Goal: Task Accomplishment & Management: Complete application form

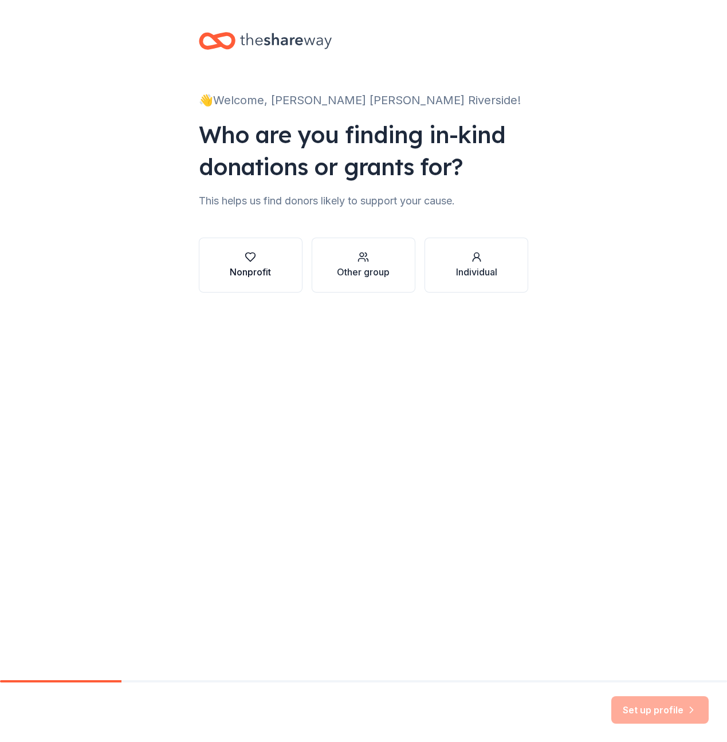
click at [275, 259] on button "Nonprofit" at bounding box center [251, 265] width 104 height 55
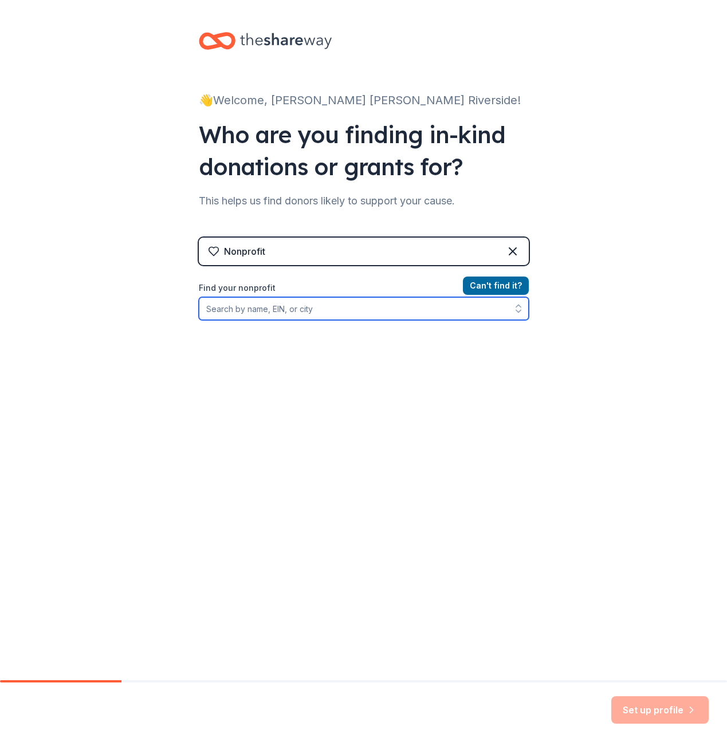
click at [265, 309] on input "Find your nonprofit" at bounding box center [364, 308] width 330 height 23
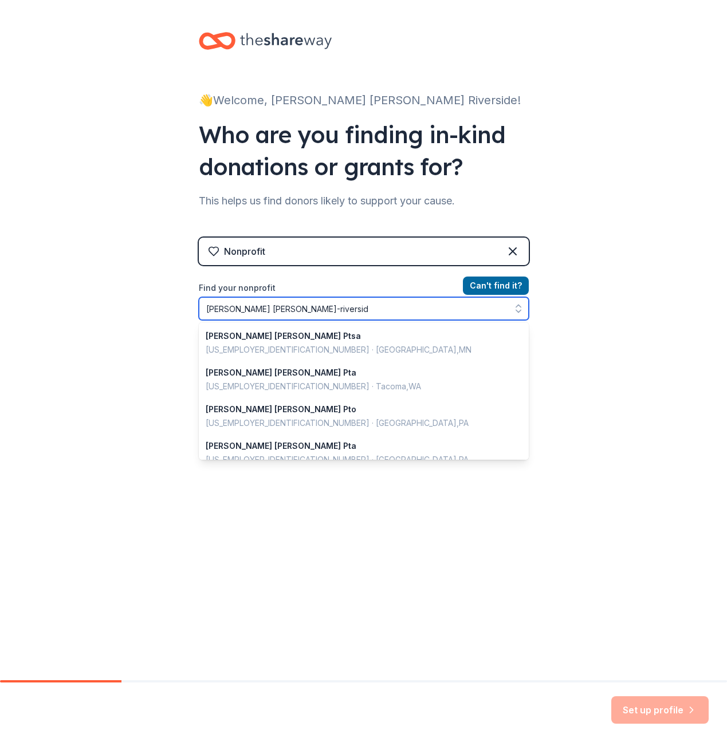
type input "Ben Franklin-riverside"
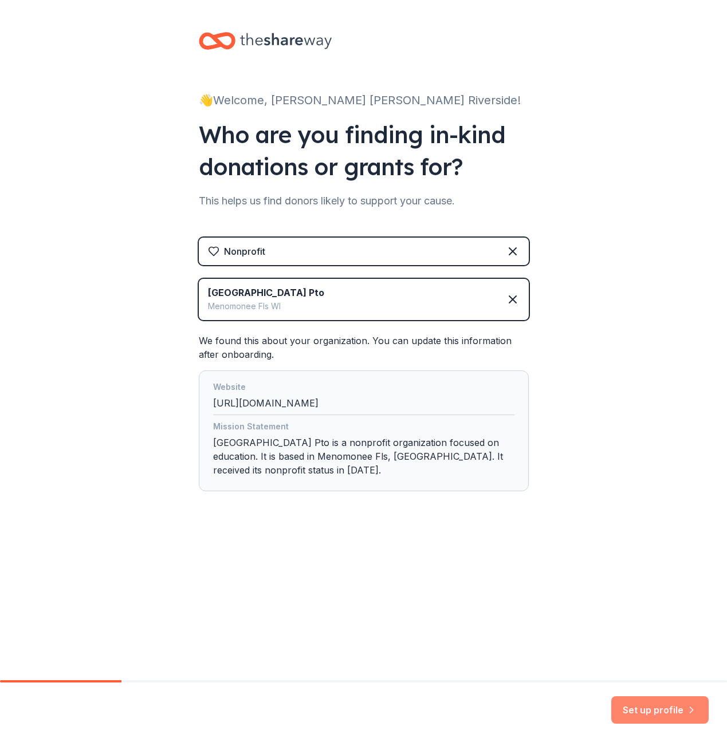
click at [657, 713] on button "Set up profile" at bounding box center [659, 709] width 97 height 27
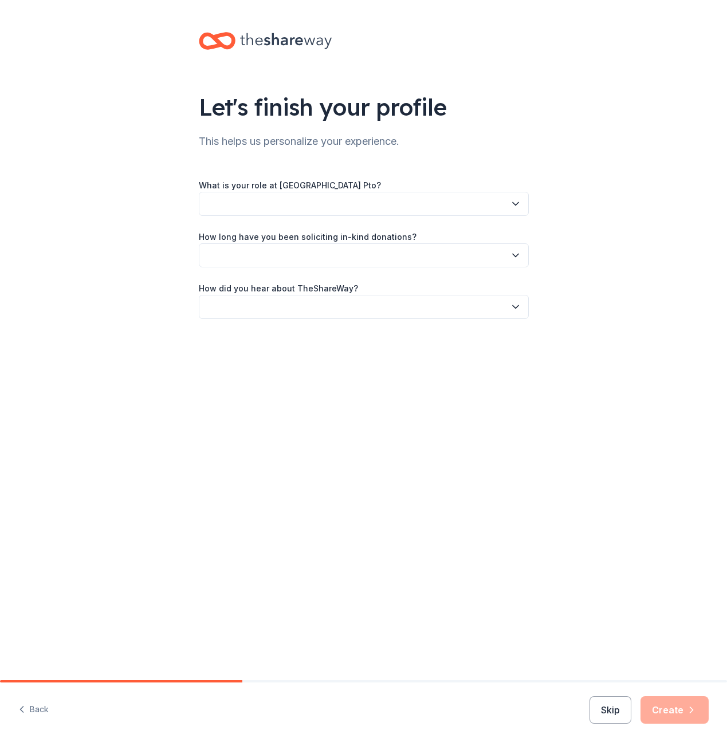
click at [254, 207] on button "button" at bounding box center [364, 204] width 330 height 24
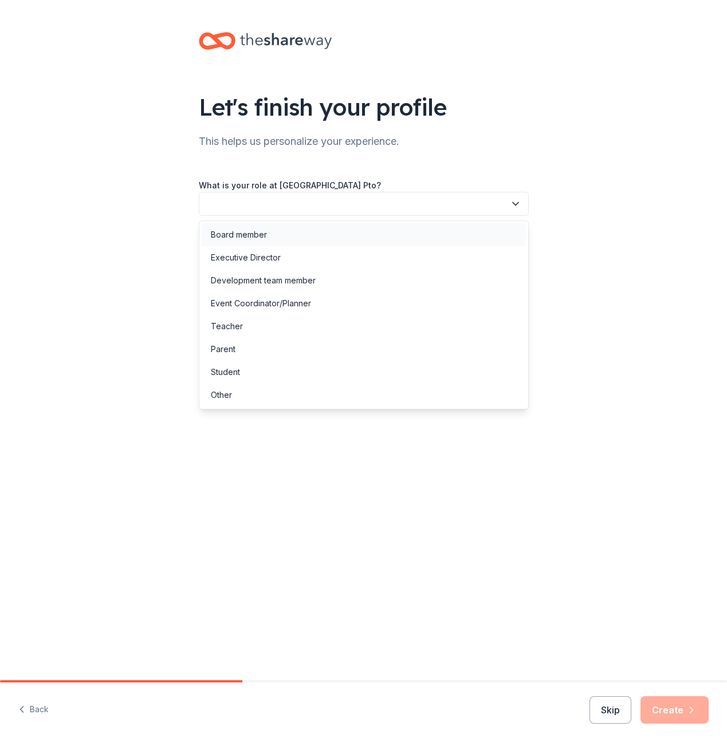
click at [253, 242] on div "Board member" at bounding box center [364, 234] width 324 height 23
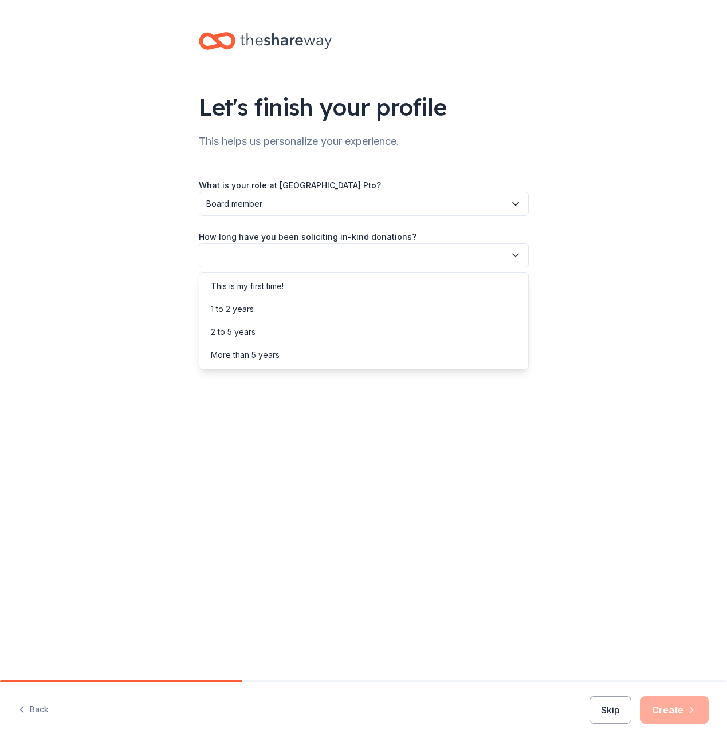
click at [251, 254] on button "button" at bounding box center [364, 255] width 330 height 24
click at [239, 310] on div "1 to 2 years" at bounding box center [232, 309] width 43 height 14
click at [248, 307] on button "button" at bounding box center [364, 307] width 330 height 24
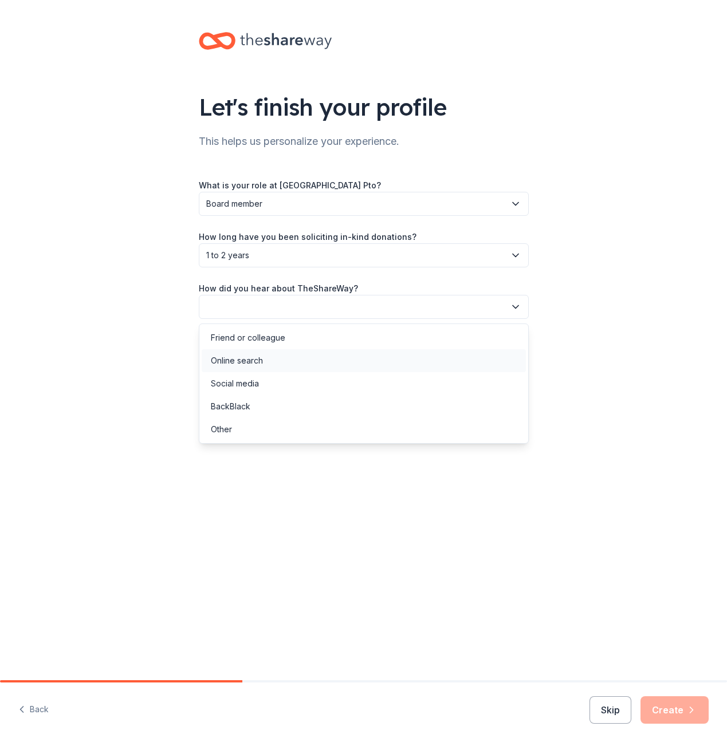
click at [235, 364] on div "Online search" at bounding box center [237, 361] width 52 height 14
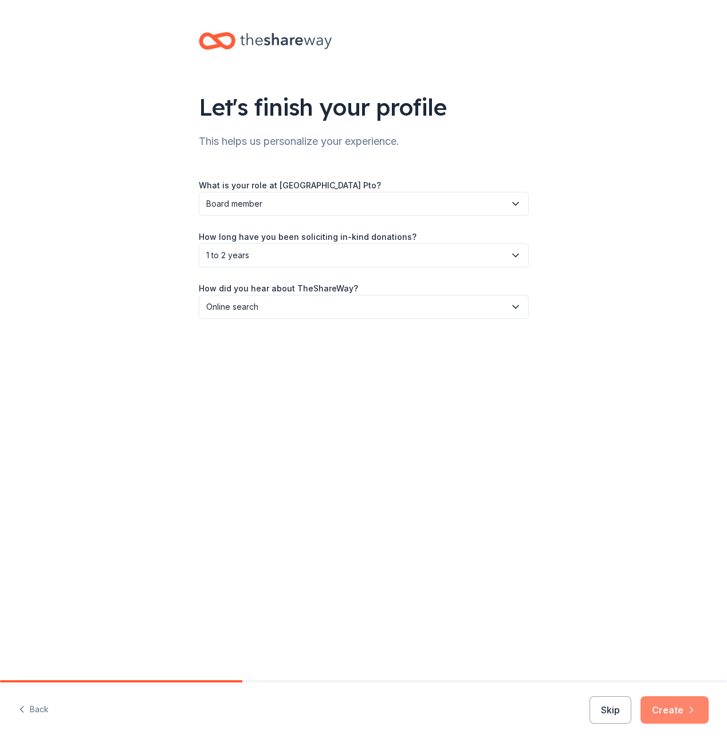
click at [685, 709] on icon "button" at bounding box center [690, 709] width 11 height 11
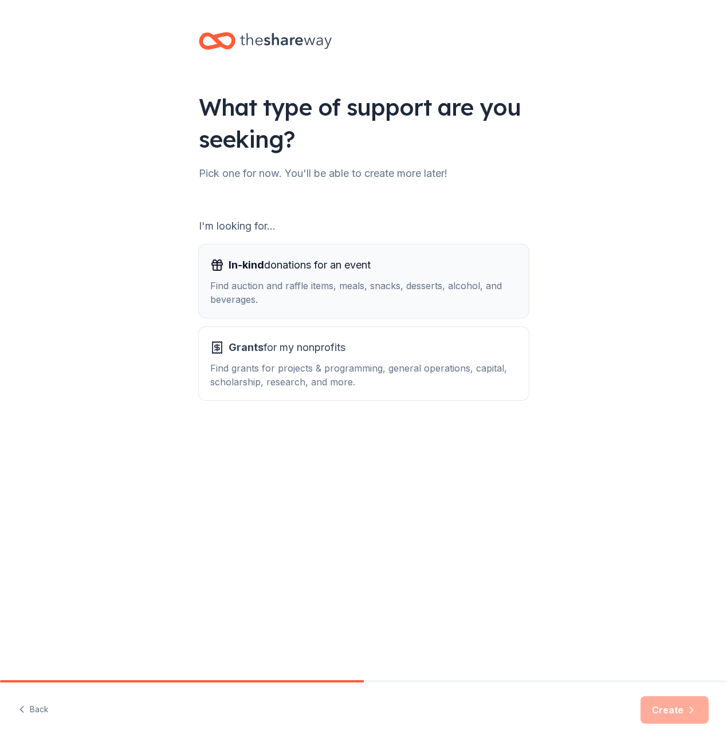
click at [395, 288] on div "Find auction and raffle items, meals, snacks, desserts, alcohol, and beverages." at bounding box center [363, 292] width 307 height 27
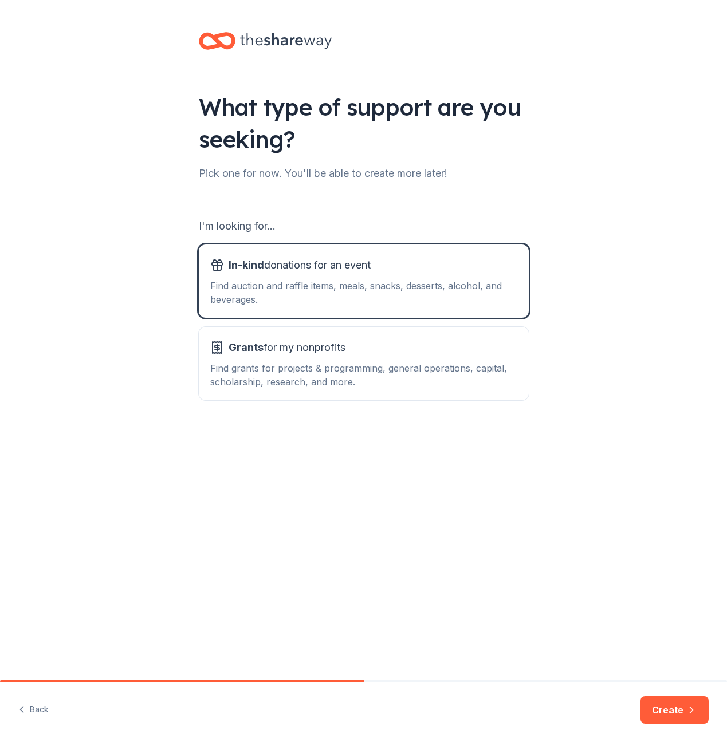
click at [663, 690] on div "Back Create" at bounding box center [363, 713] width 727 height 60
click at [669, 704] on button "Create" at bounding box center [674, 709] width 68 height 27
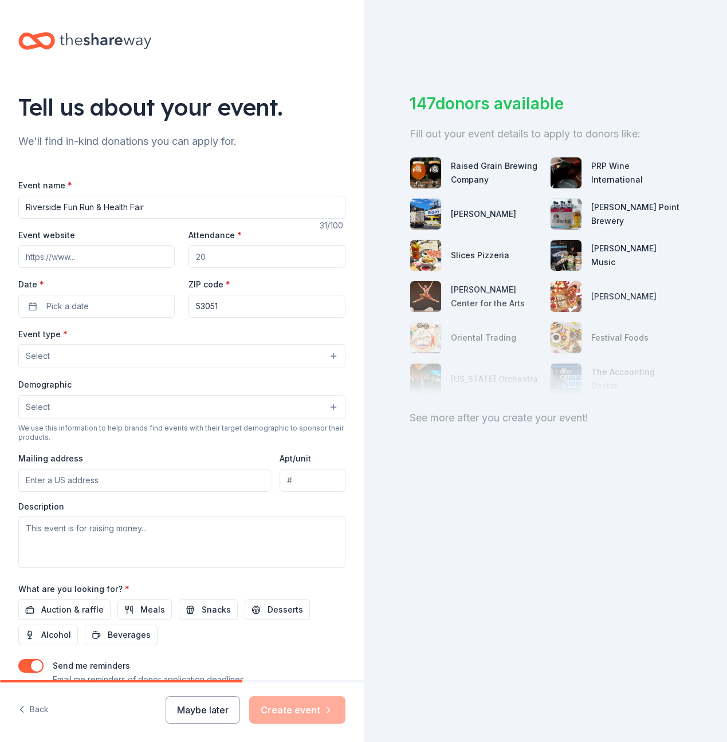
type input "Riverside Fun Run & Health Fair"
click at [77, 258] on input "Event website" at bounding box center [96, 256] width 156 height 23
paste input "https://www.getmovinfundhub.com/event-webpage/689cbf70b523e3.93755709"
type input "https://www.getmovinfundhub.com/event-webpage/689cbf70b523e3.93755709"
click at [205, 257] on input "Attendance *" at bounding box center [266, 256] width 156 height 23
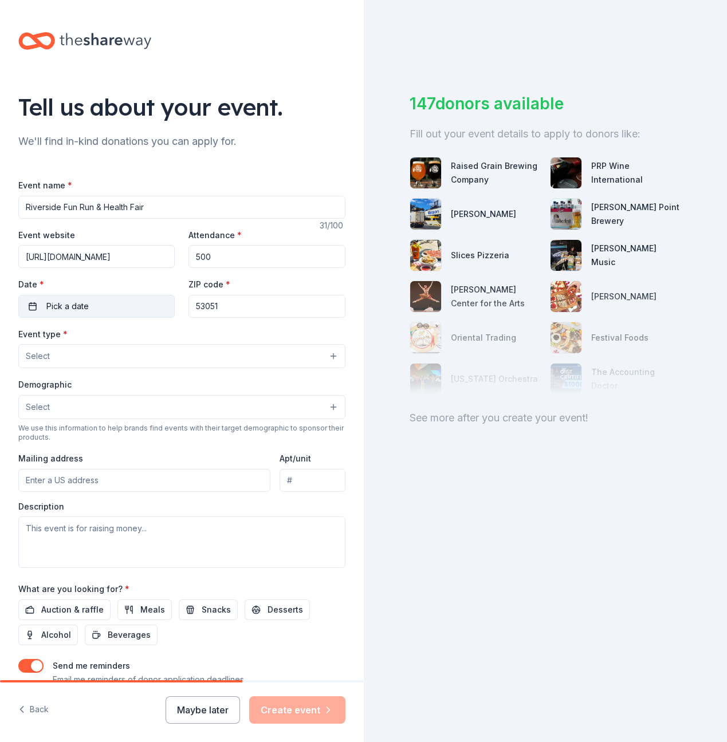
type input "500"
click at [118, 309] on button "Pick a date" at bounding box center [96, 306] width 156 height 23
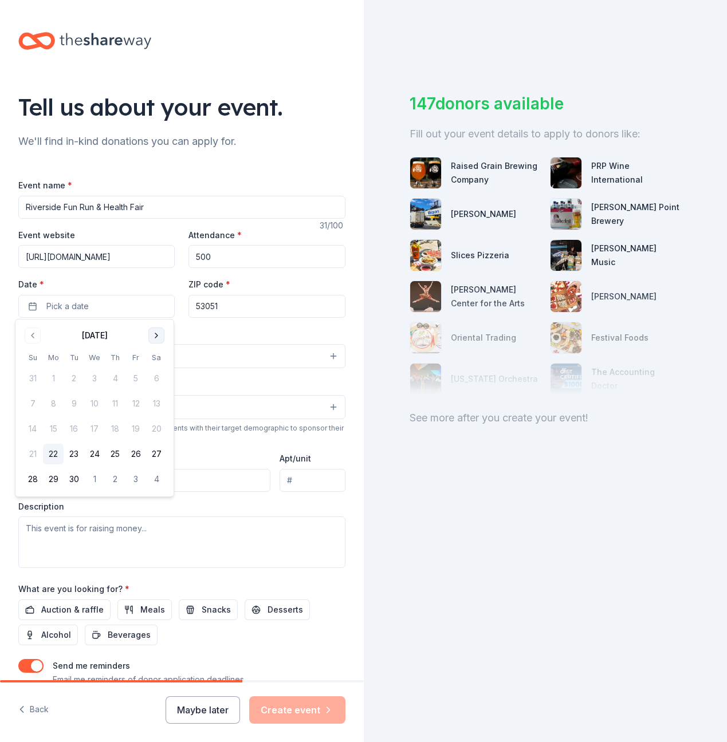
click at [153, 336] on button "Go to next month" at bounding box center [156, 336] width 16 height 16
click at [113, 405] on button "9" at bounding box center [115, 403] width 21 height 21
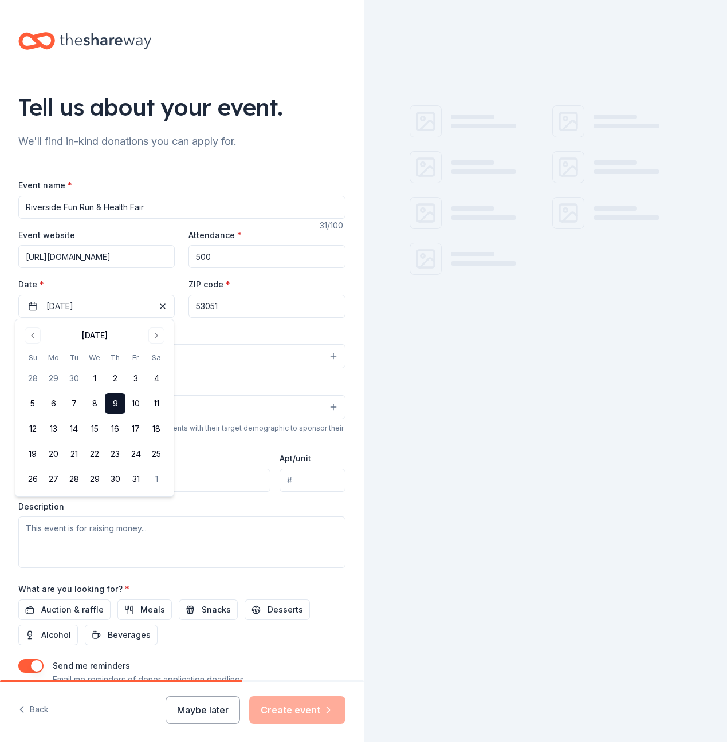
click at [229, 330] on div "Event type * Select" at bounding box center [181, 348] width 327 height 42
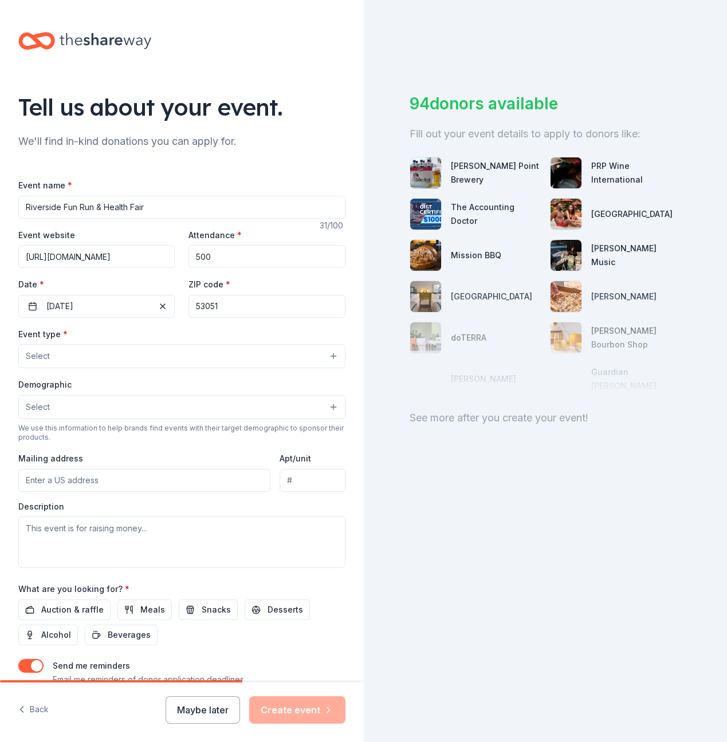
click at [97, 355] on button "Select" at bounding box center [181, 356] width 327 height 24
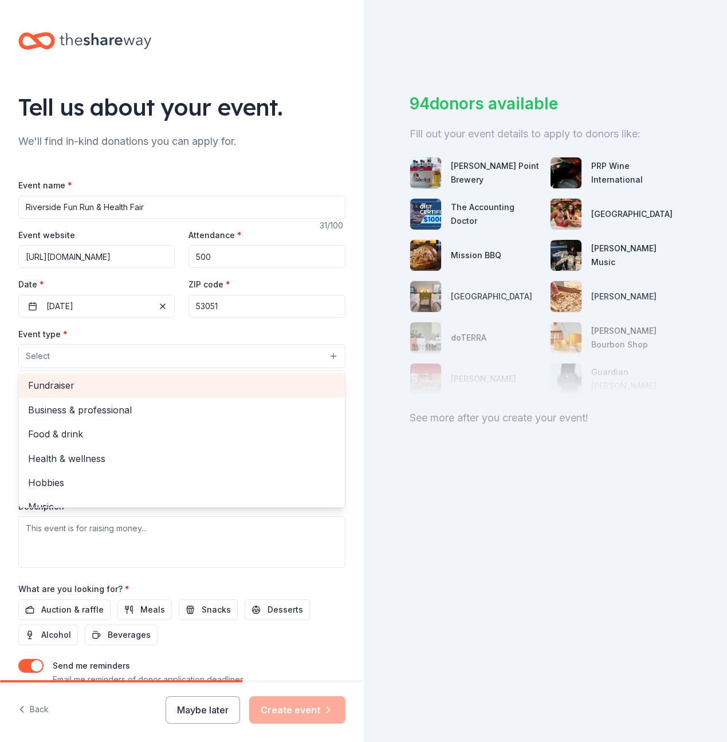
click at [91, 383] on span "Fundraiser" at bounding box center [181, 385] width 307 height 15
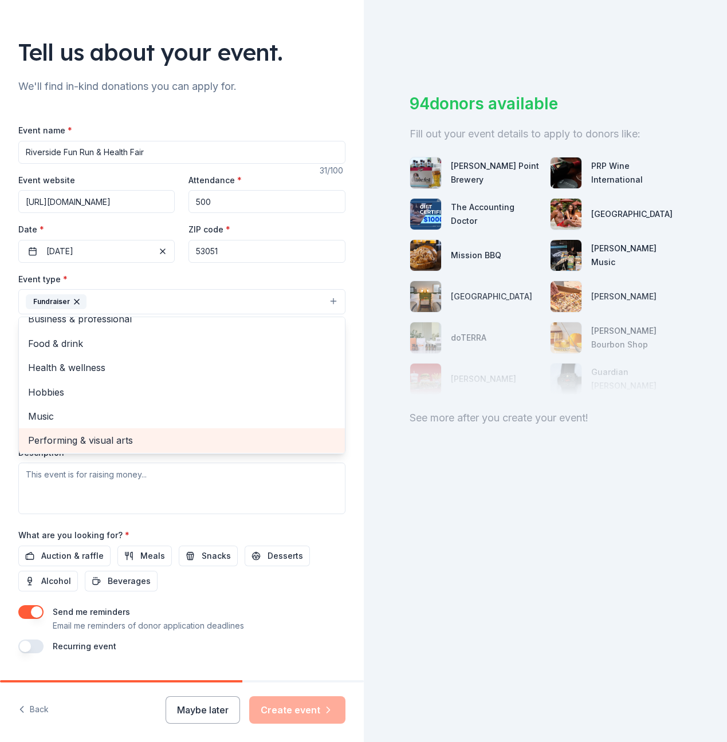
scroll to position [57, 0]
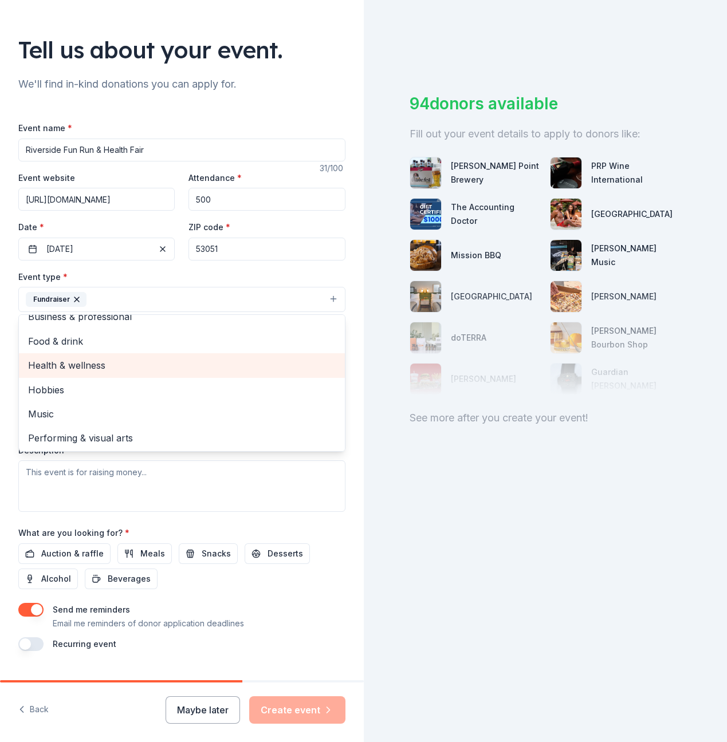
click at [134, 365] on span "Health & wellness" at bounding box center [181, 365] width 307 height 15
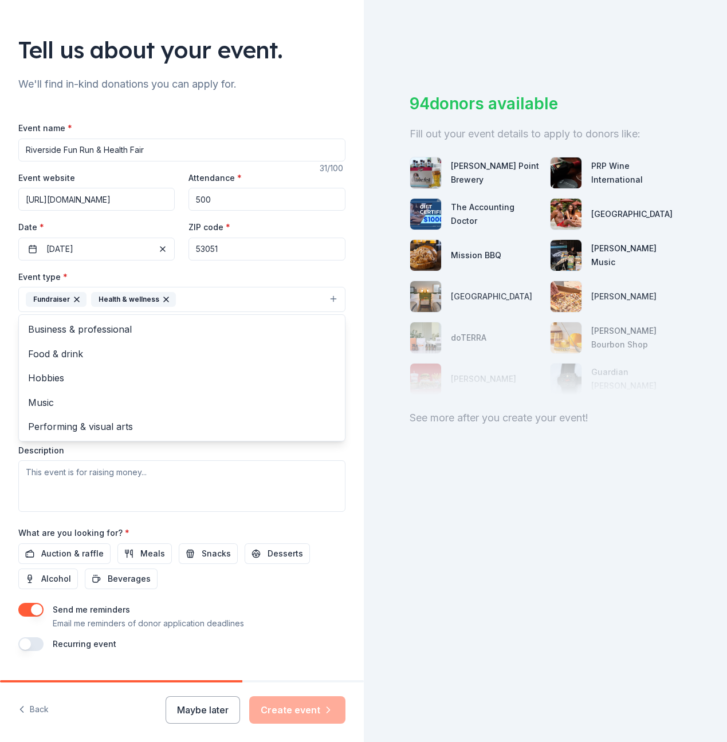
click at [341, 341] on div "Tell us about your event. We'll find in-kind donations you can apply for. Event…" at bounding box center [182, 324] width 364 height 763
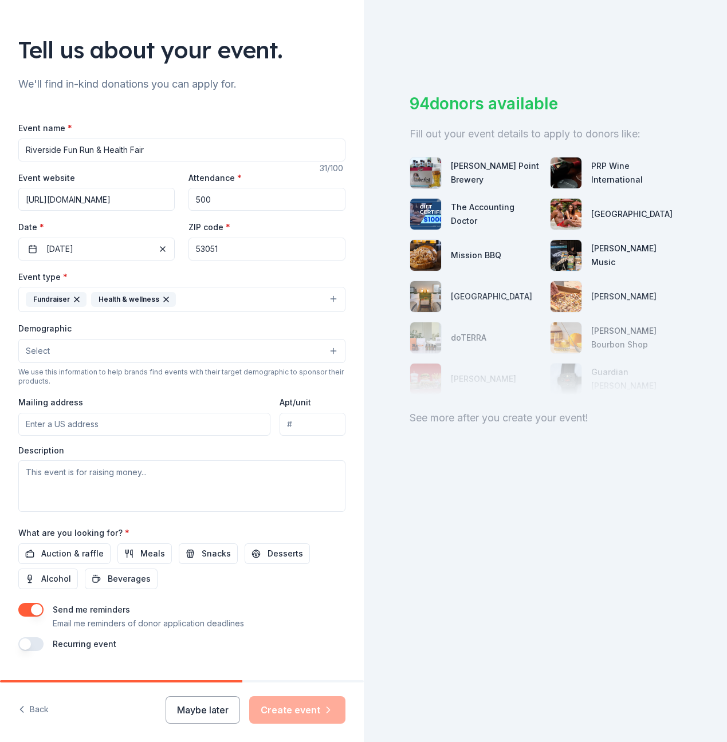
click at [199, 348] on button "Select" at bounding box center [181, 351] width 327 height 24
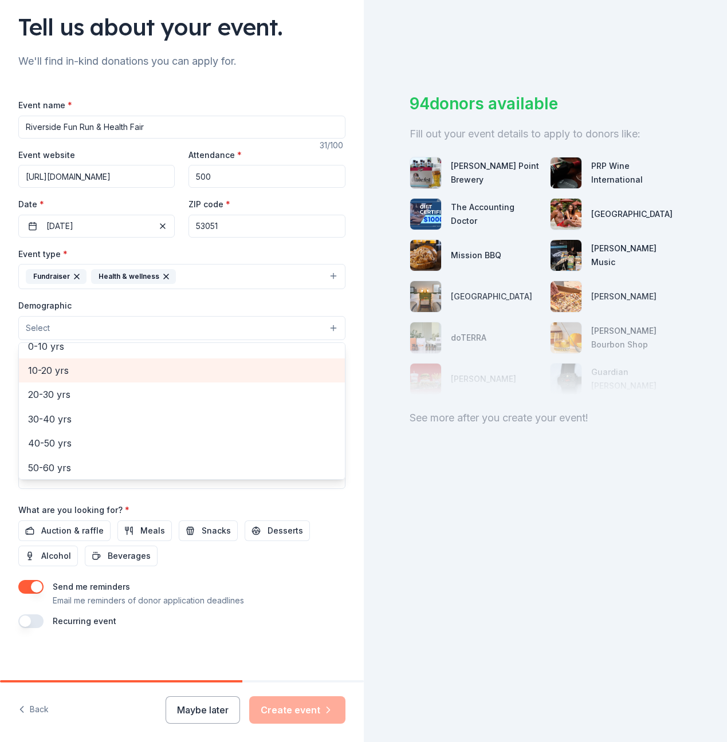
scroll to position [94, 0]
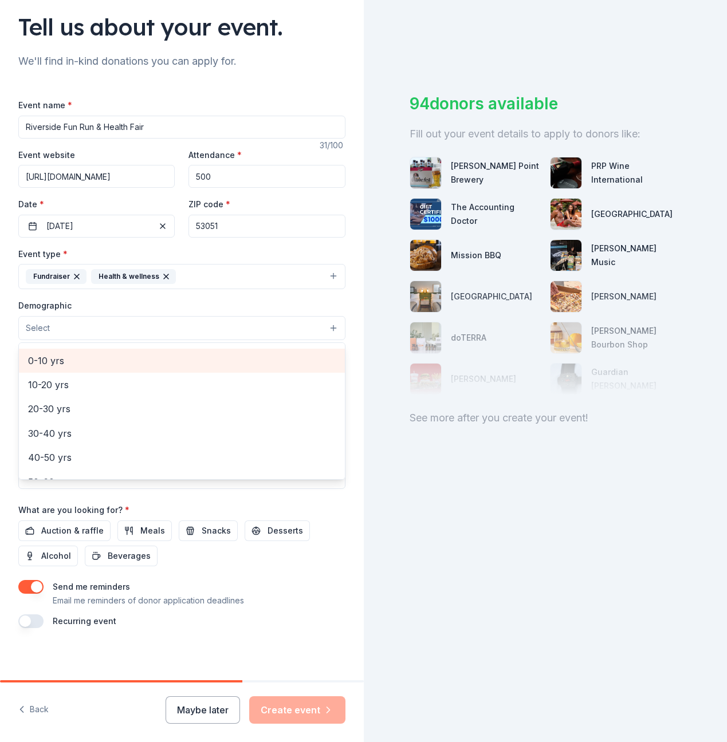
click at [62, 365] on div "0-10 yrs" at bounding box center [182, 361] width 326 height 24
click at [61, 363] on span "10-20 yrs" at bounding box center [181, 361] width 307 height 15
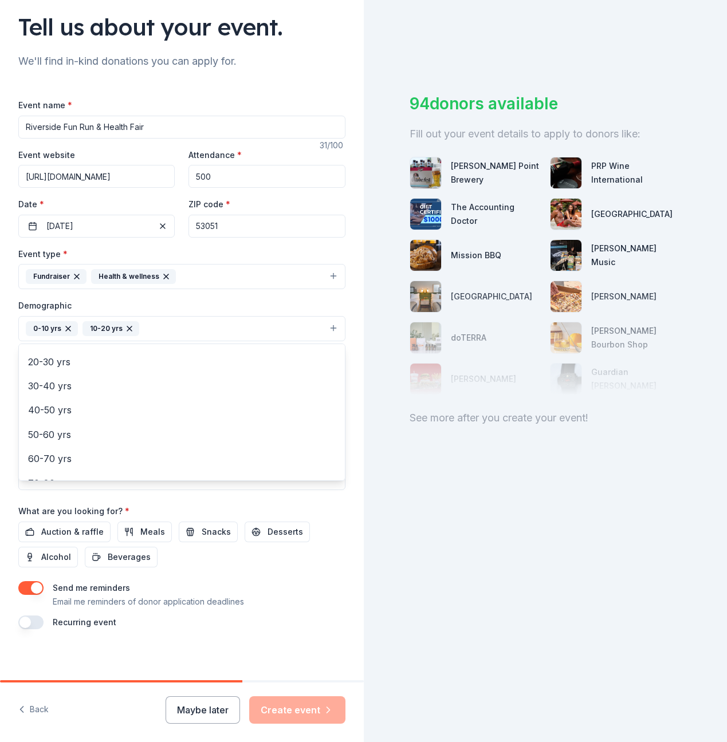
click at [9, 383] on div "Tell us about your event. We'll find in-kind donations you can apply for. Event…" at bounding box center [182, 302] width 364 height 764
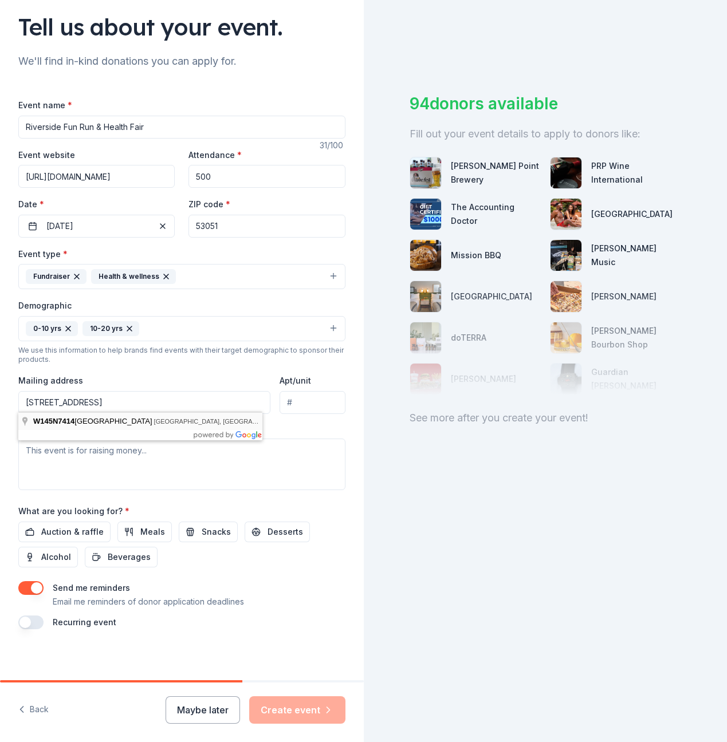
type input "W145N7414 Northwood Drive, Menomonee Falls, WI, 53051"
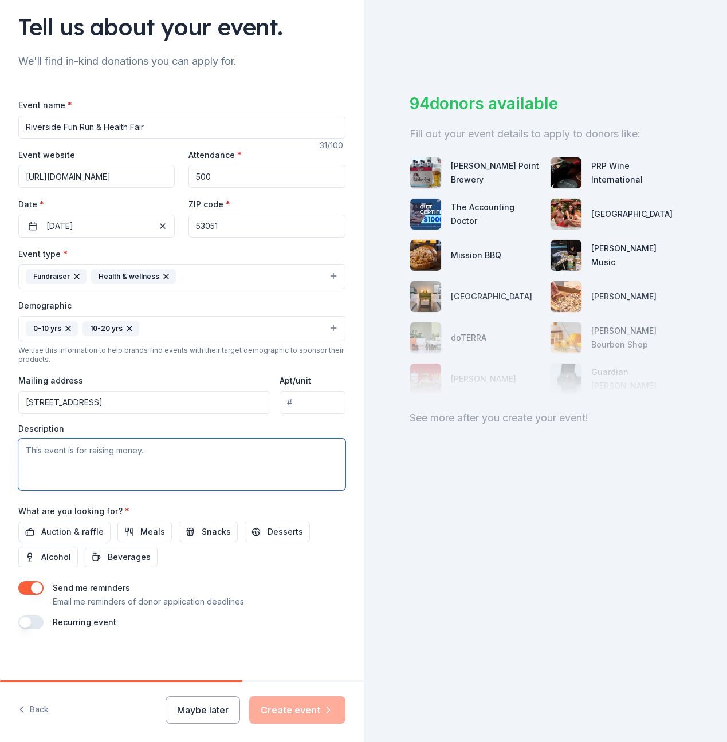
click at [53, 455] on textarea at bounding box center [181, 465] width 327 height 52
click at [118, 470] on textarea at bounding box center [181, 465] width 327 height 52
paste textarea "Through this fundraiser, our students will spend two weeks gathering support be…"
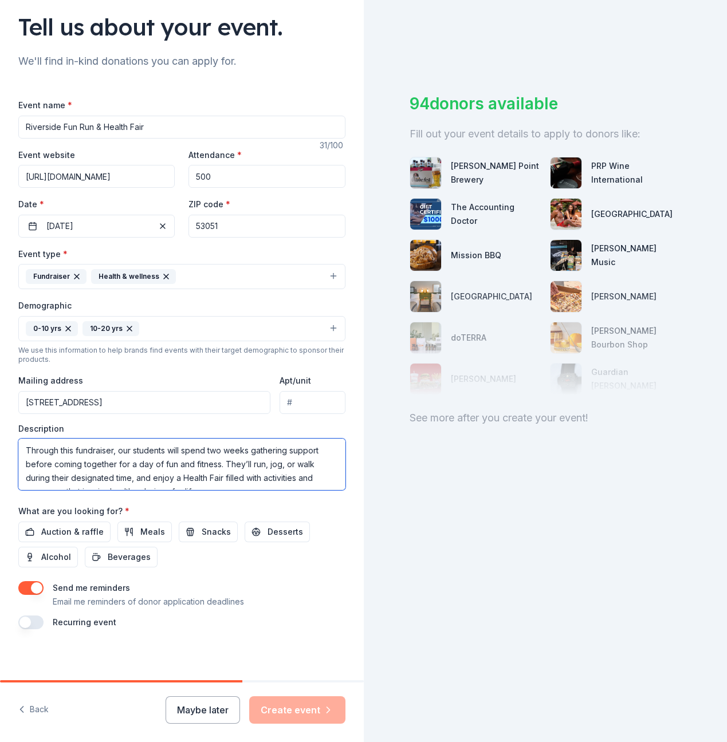
scroll to position [55, 0]
type textarea "Through this fundraiser, our students will spend two weeks gathering support be…"
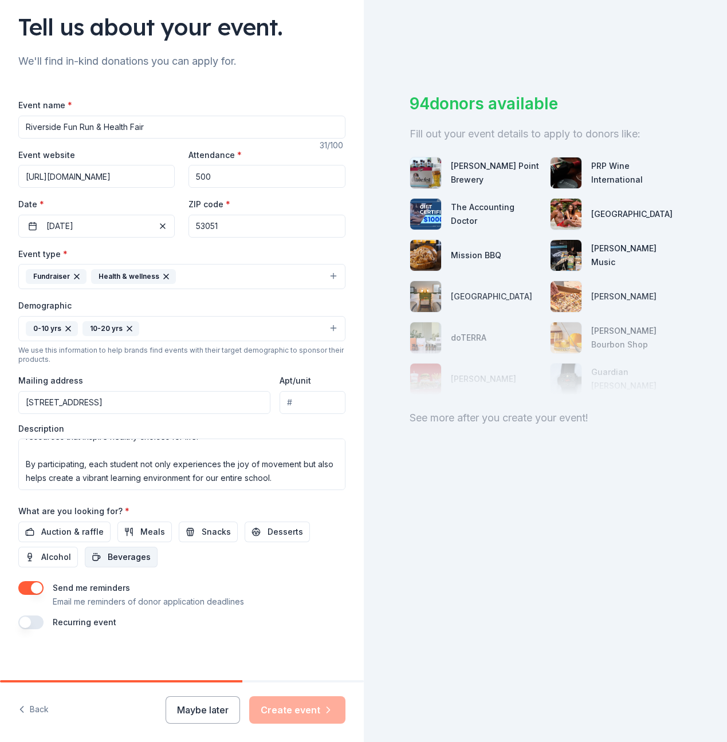
click at [134, 557] on span "Beverages" at bounding box center [129, 557] width 43 height 14
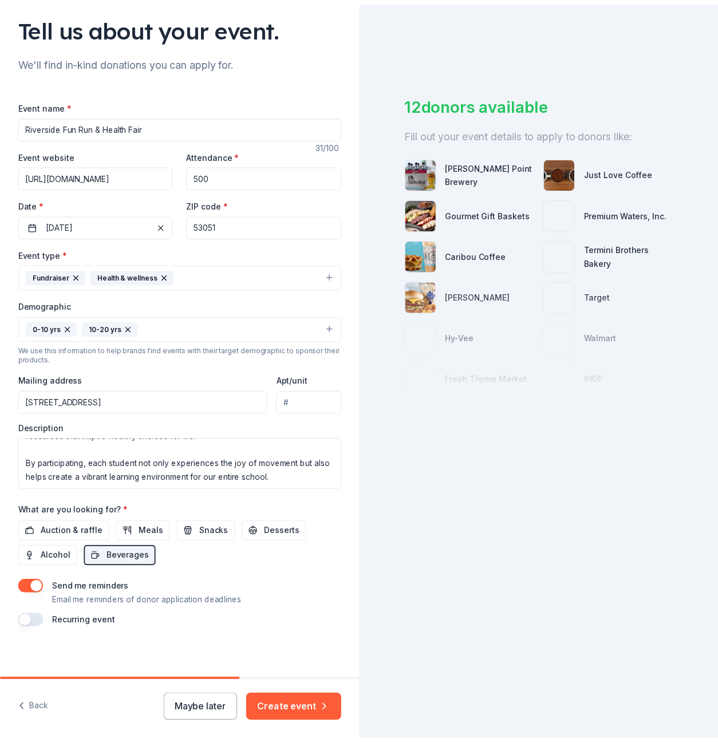
scroll to position [81, 0]
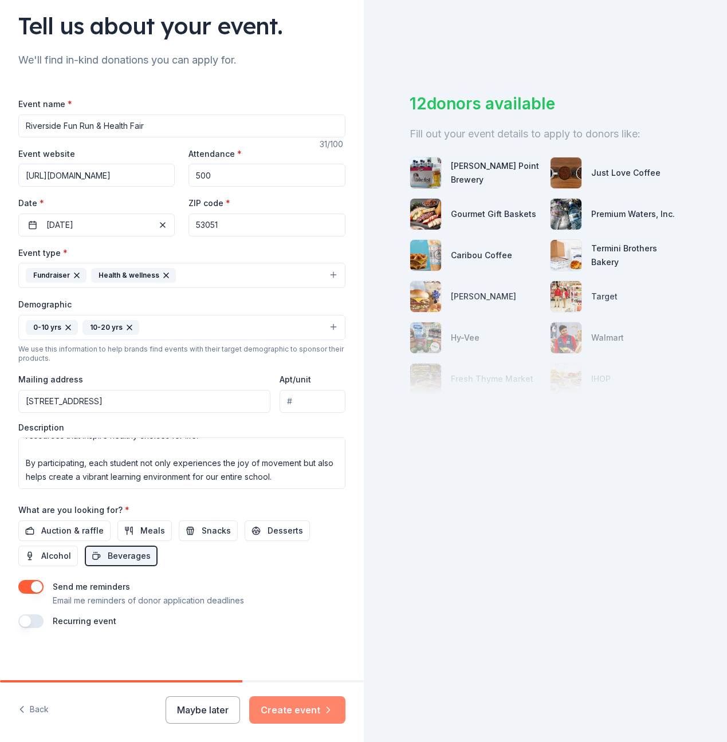
click at [302, 713] on button "Create event" at bounding box center [297, 709] width 96 height 27
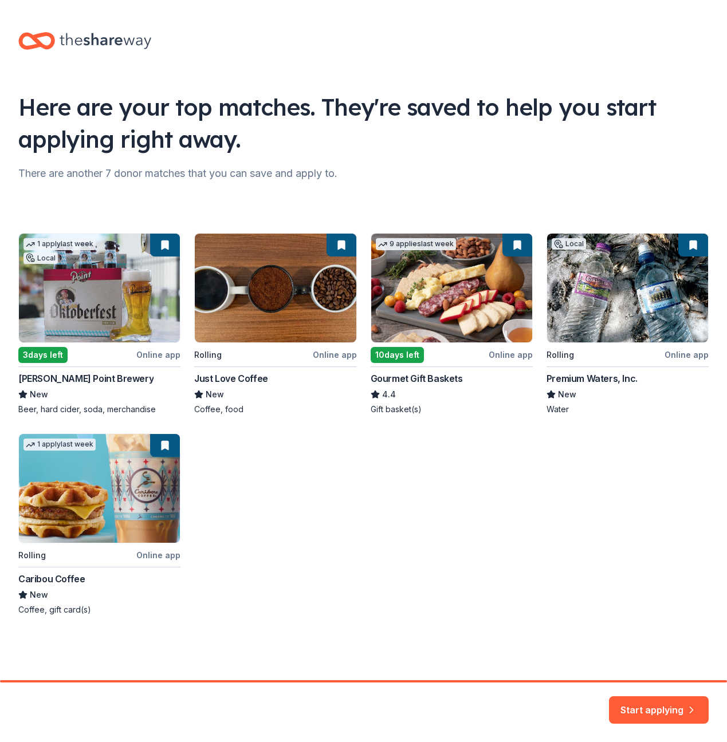
click at [679, 356] on div "1 apply last week Local 3 days left Online app Stevens Point Brewery New Beer, …" at bounding box center [363, 424] width 690 height 383
click at [659, 706] on button "Start applying" at bounding box center [659, 702] width 100 height 27
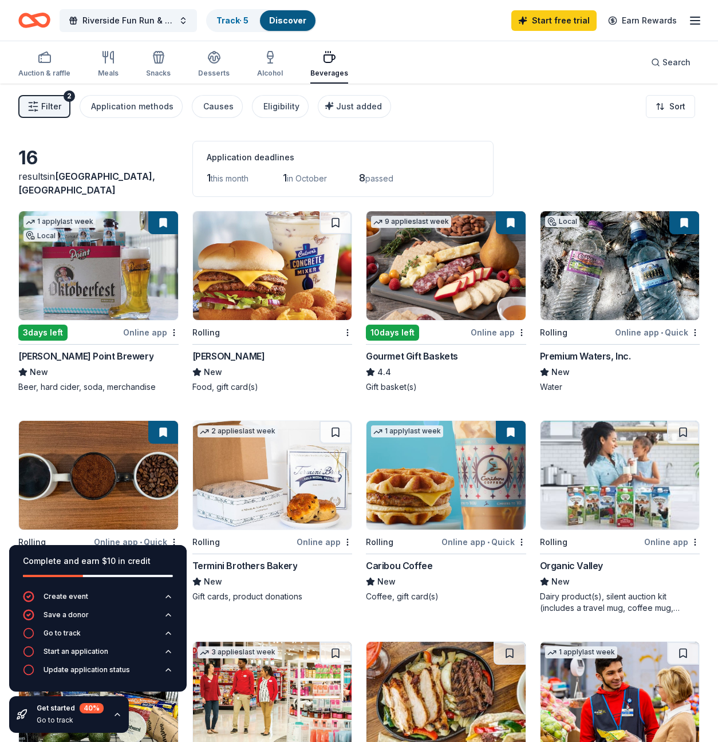
click at [626, 249] on img at bounding box center [620, 265] width 159 height 109
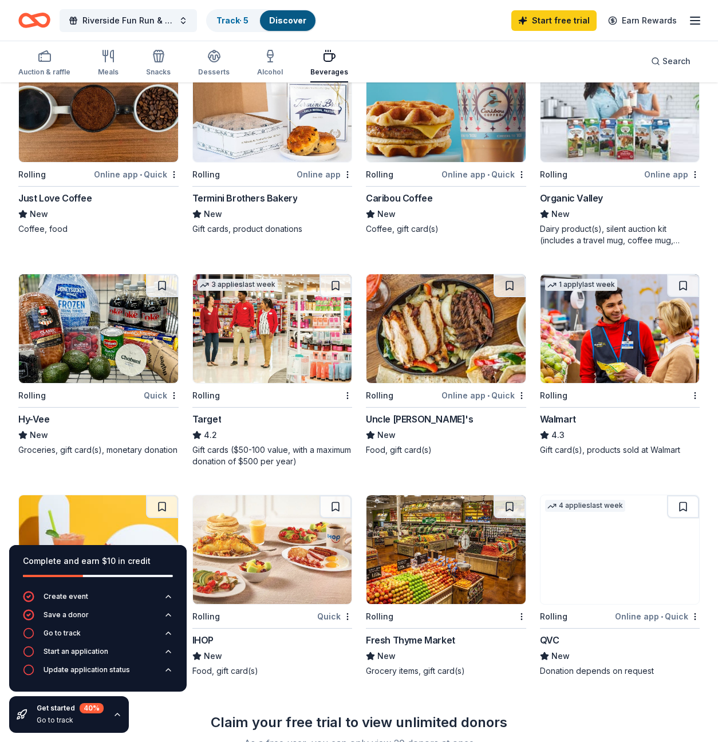
scroll to position [442, 0]
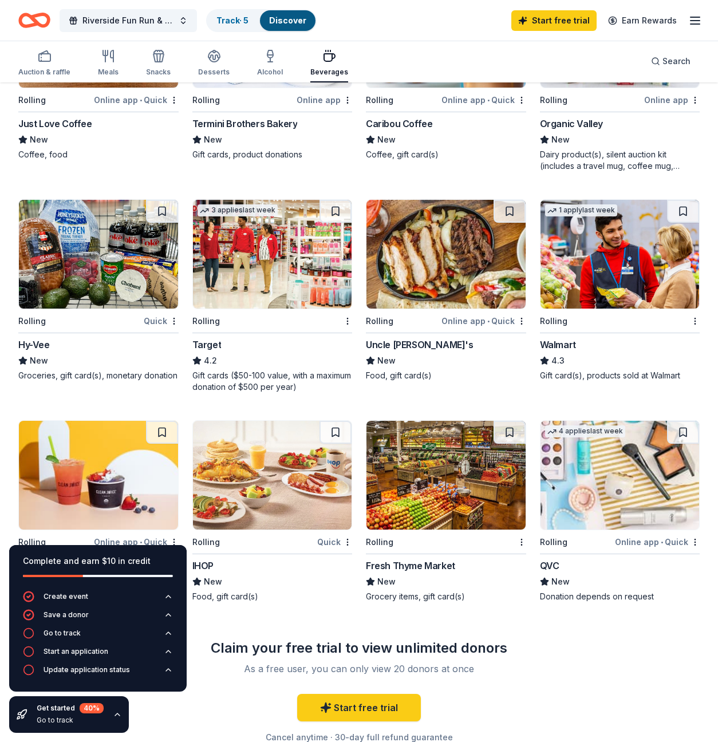
click at [604, 254] on img at bounding box center [620, 254] width 159 height 109
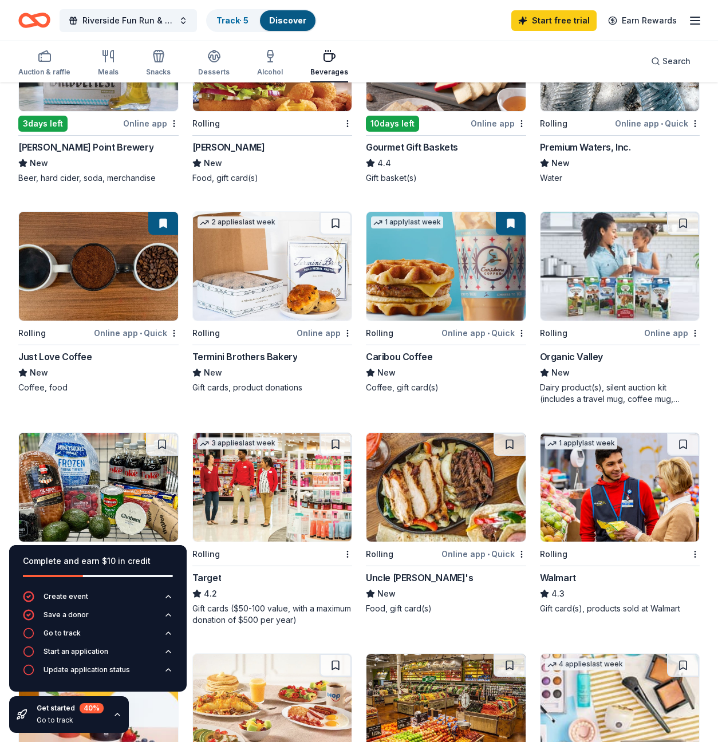
scroll to position [72, 0]
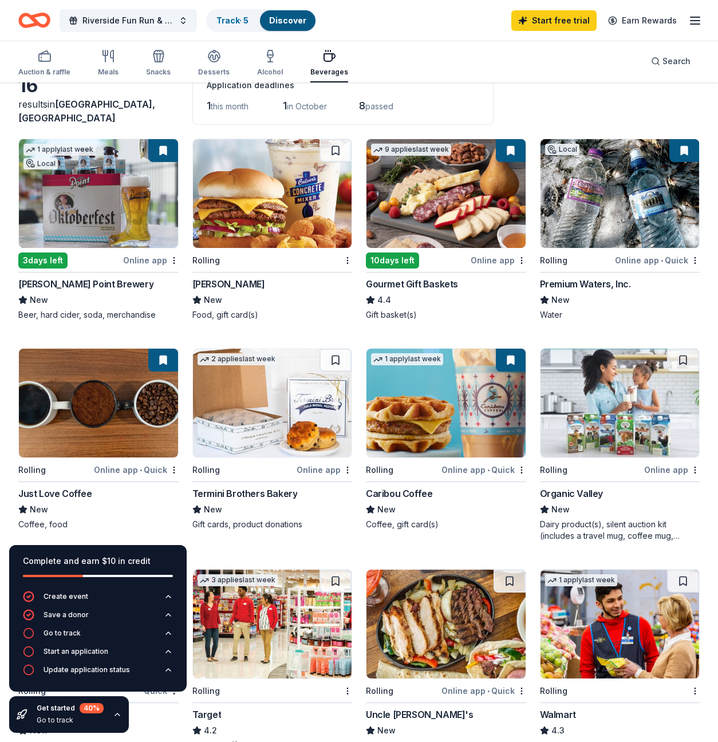
click at [697, 18] on icon "button" at bounding box center [695, 21] width 14 height 14
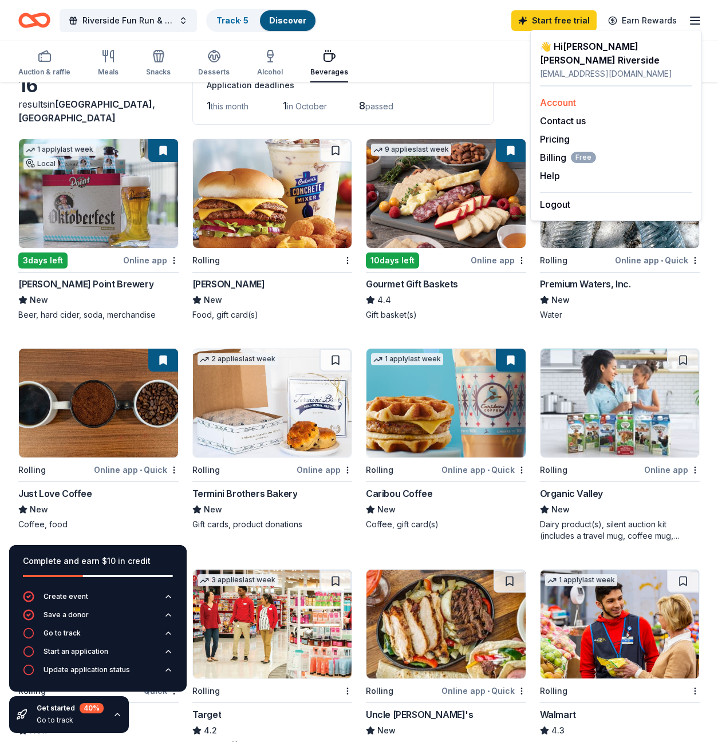
click at [565, 97] on link "Account" at bounding box center [558, 102] width 36 height 11
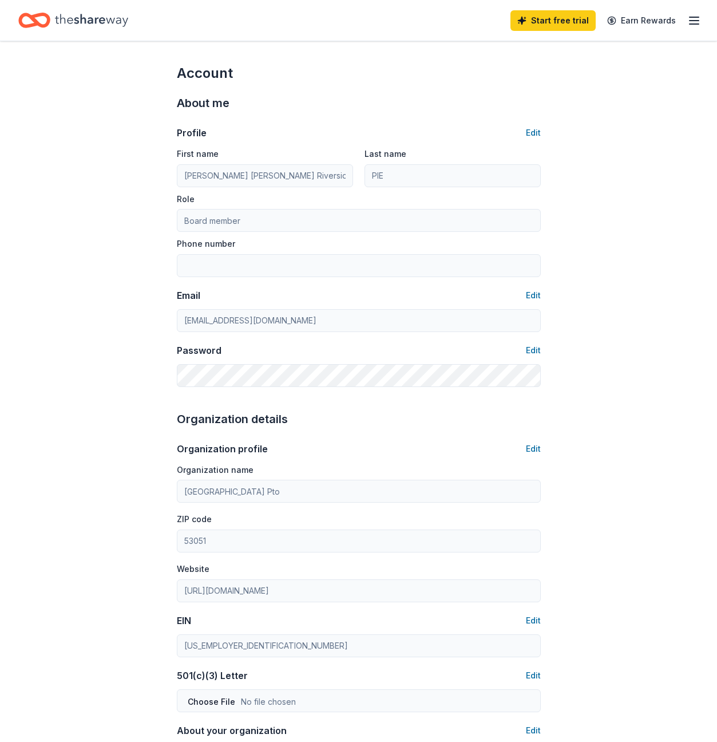
drag, startPoint x: 652, startPoint y: 90, endPoint x: 672, endPoint y: 87, distance: 19.8
click at [652, 90] on div "Account About me Profile Edit First name Ben Franklin Riverside Last name PIE R…" at bounding box center [358, 552] width 717 height 1023
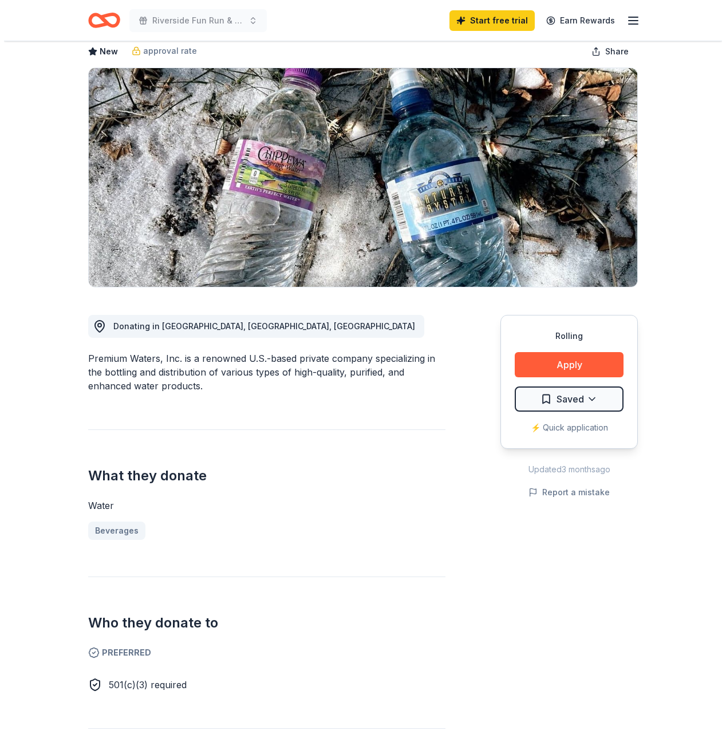
scroll to position [10, 0]
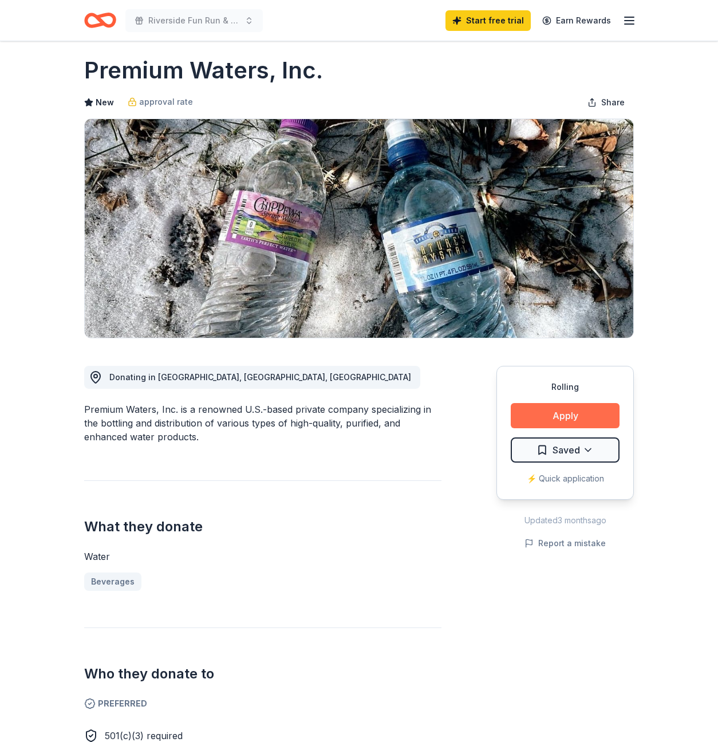
click at [549, 416] on button "Apply" at bounding box center [565, 415] width 109 height 25
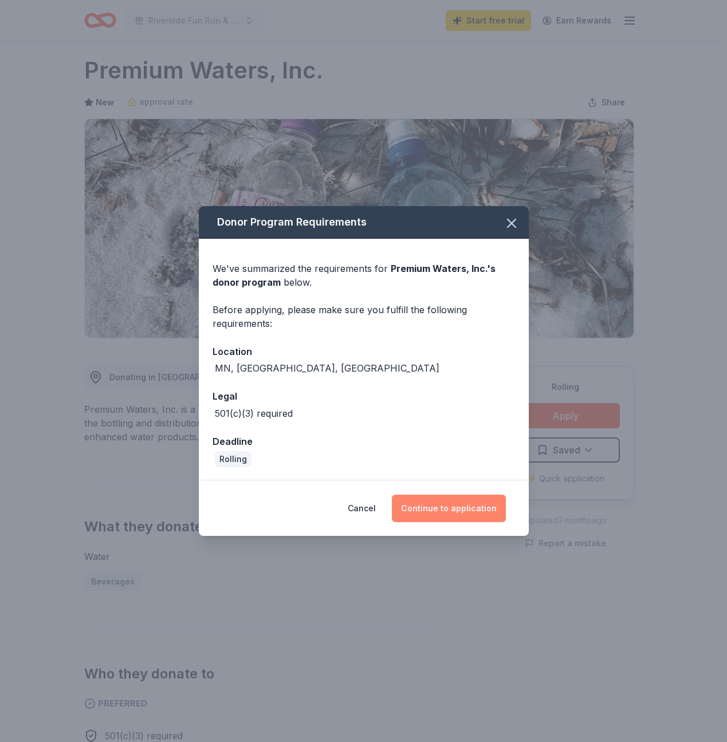
click at [440, 511] on button "Continue to application" at bounding box center [449, 508] width 114 height 27
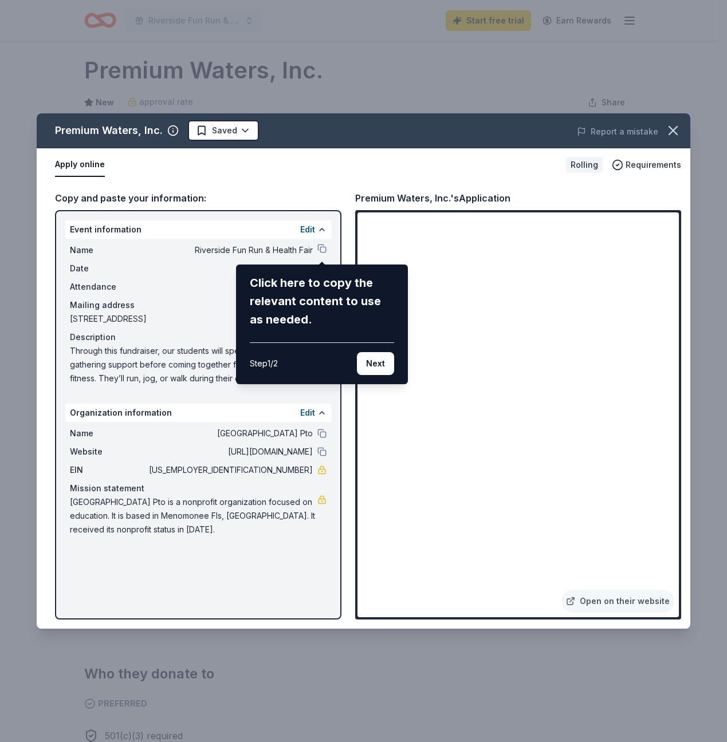
drag, startPoint x: 676, startPoint y: 228, endPoint x: 676, endPoint y: 253, distance: 25.2
click at [676, 253] on div "Premium Waters, Inc. Saved Report a mistake Apply online Rolling Requirements C…" at bounding box center [363, 370] width 653 height 515
drag, startPoint x: 673, startPoint y: 247, endPoint x: 676, endPoint y: 263, distance: 16.8
click at [676, 263] on div "Premium Waters, Inc. Saved Report a mistake Apply online Rolling Requirements C…" at bounding box center [363, 370] width 653 height 515
drag, startPoint x: 537, startPoint y: 593, endPoint x: 585, endPoint y: 596, distance: 48.2
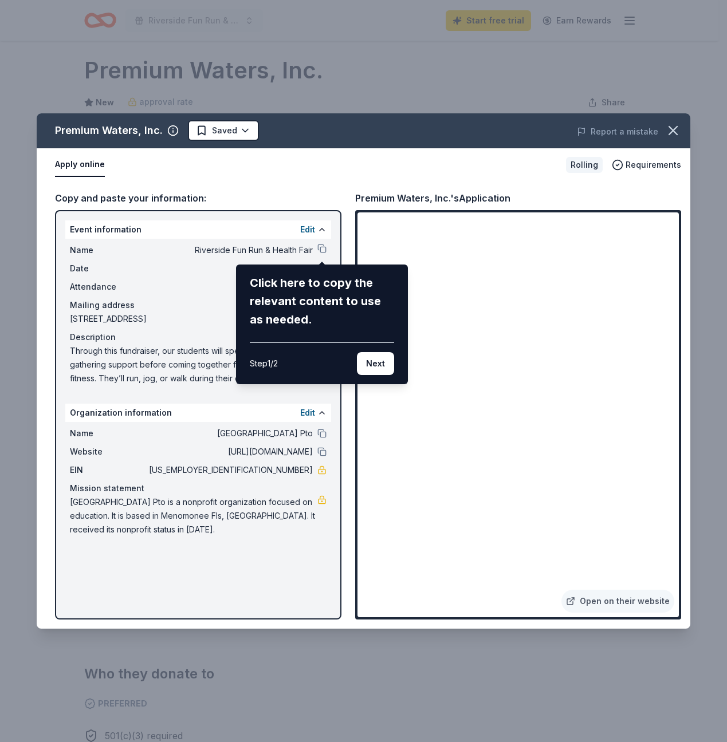
click at [536, 593] on div "Premium Waters, Inc. Saved Report a mistake Apply online Rolling Requirements C…" at bounding box center [363, 370] width 653 height 515
click at [590, 601] on div "Premium Waters, Inc. Saved Report a mistake Apply online Rolling Requirements C…" at bounding box center [363, 370] width 653 height 515
click at [278, 317] on div "Click here to copy the relevant content to use as needed." at bounding box center [322, 301] width 144 height 55
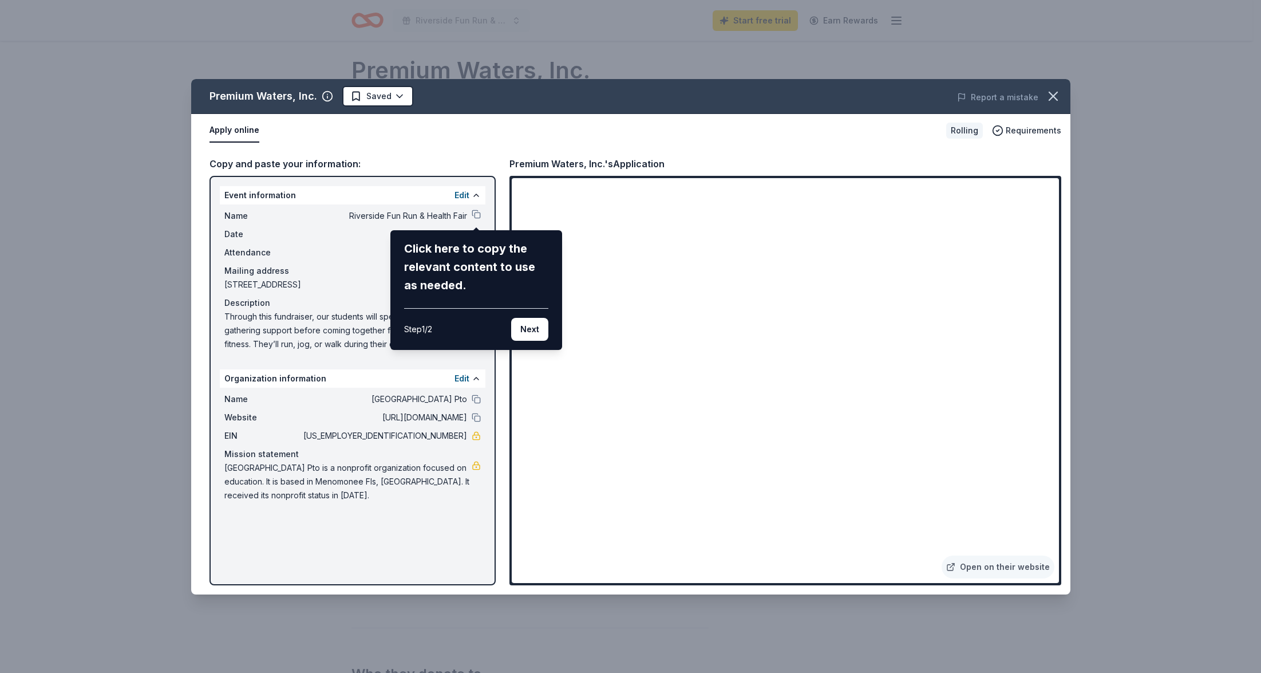
click at [446, 306] on div "Click here to copy the relevant content to use as needed. Step 1 / 2 Next" at bounding box center [476, 289] width 144 height 101
drag, startPoint x: 470, startPoint y: 261, endPoint x: 381, endPoint y: 285, distance: 91.8
click at [381, 285] on div "Premium Waters, Inc. Saved Report a mistake Apply online Rolling Requirements C…" at bounding box center [631, 336] width 880 height 515
click at [456, 262] on div "Click here to copy the relevant content to use as needed." at bounding box center [476, 266] width 144 height 55
click at [717, 100] on icon "button" at bounding box center [1054, 96] width 16 height 16
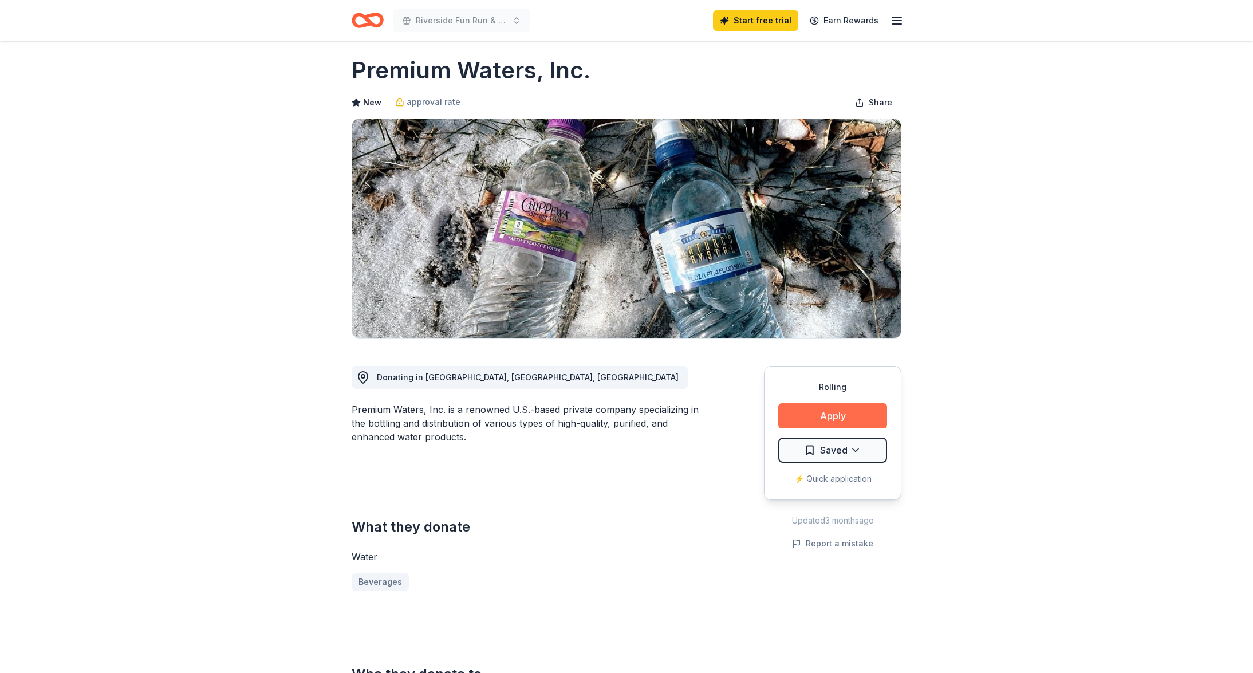
click at [717, 414] on button "Apply" at bounding box center [832, 415] width 109 height 25
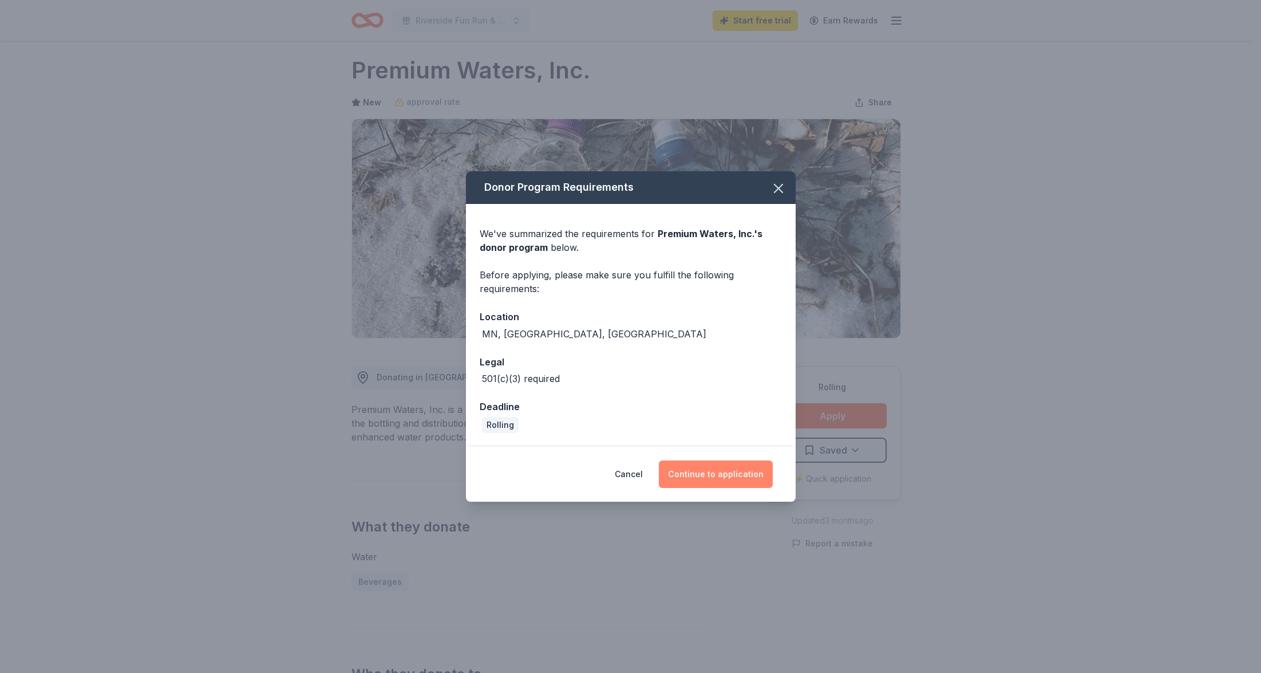
click at [711, 481] on button "Continue to application" at bounding box center [716, 473] width 114 height 27
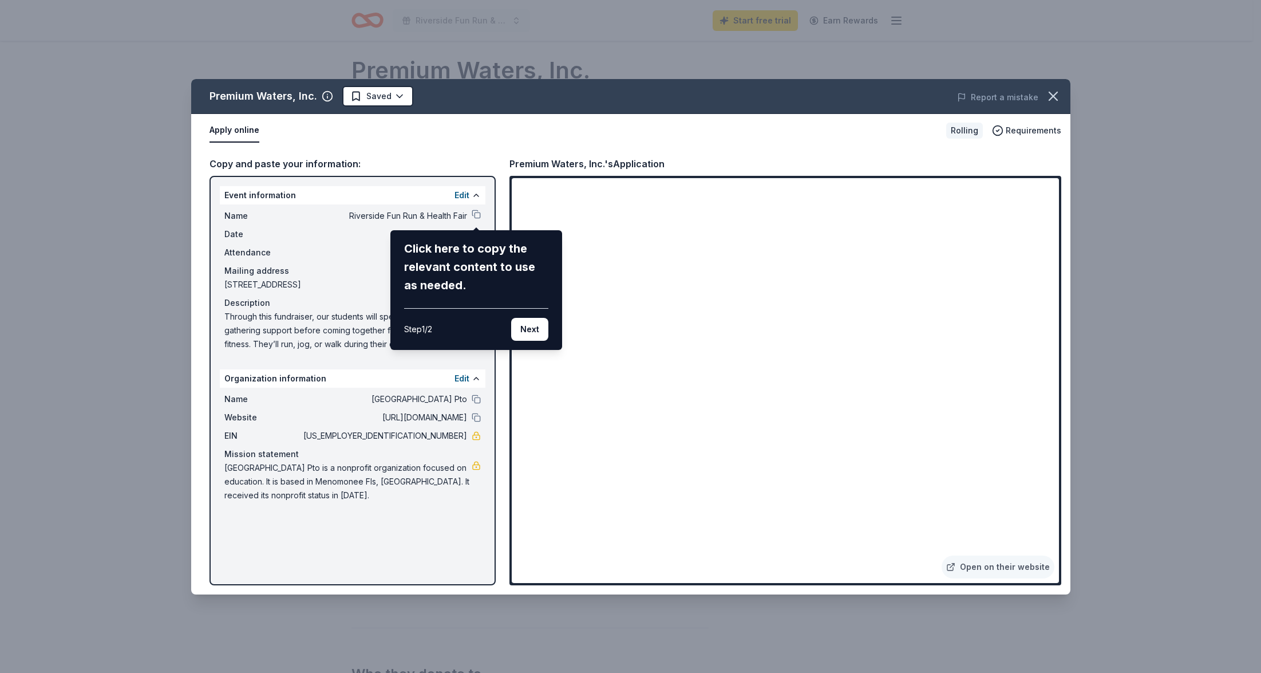
click at [457, 334] on div "Step 1 / 2 Next" at bounding box center [476, 324] width 144 height 33
click at [477, 301] on div "Click here to copy the relevant content to use as needed. Step 1 / 2 Next" at bounding box center [476, 289] width 144 height 101
click at [479, 280] on div "Click here to copy the relevant content to use as needed." at bounding box center [476, 266] width 144 height 55
click at [400, 314] on div "Click here to copy the relevant content to use as needed. Step 1 / 2 Next" at bounding box center [477, 290] width 172 height 120
click at [350, 341] on div "Premium Waters, Inc. Saved Report a mistake Apply online Rolling Requirements C…" at bounding box center [631, 336] width 880 height 515
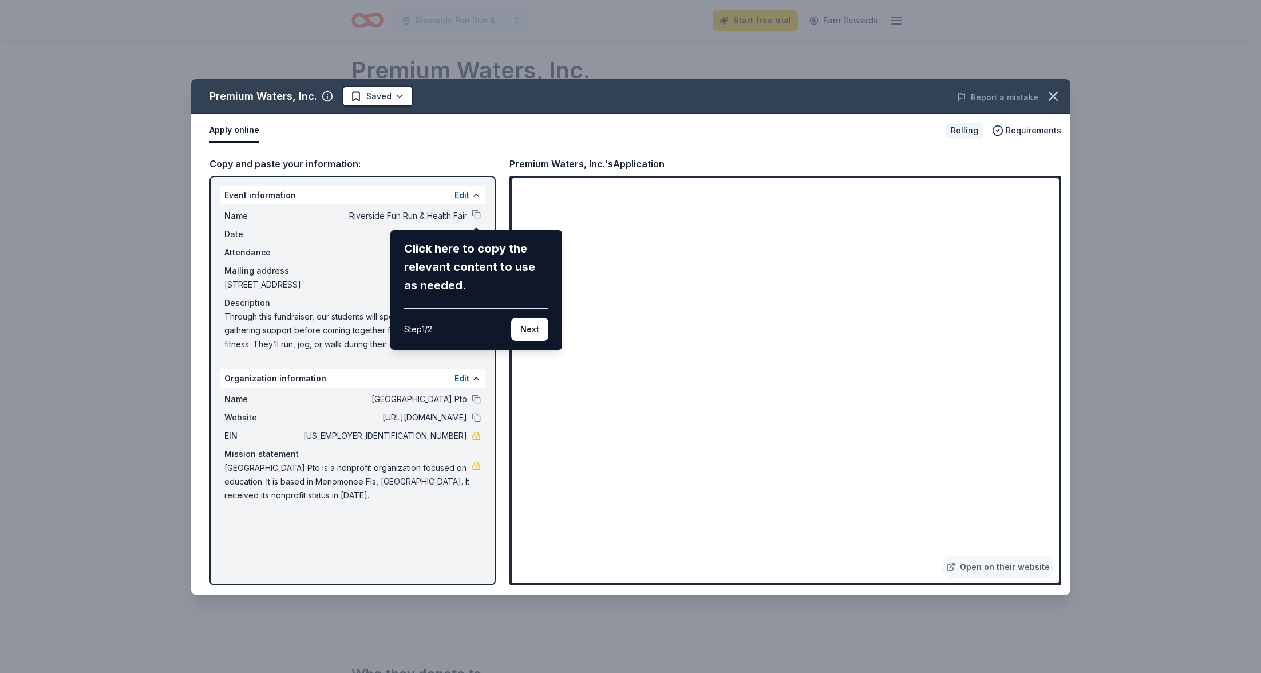
click at [717, 569] on div "Premium Waters, Inc. Saved Report a mistake Apply online Rolling Requirements C…" at bounding box center [631, 336] width 880 height 515
click at [717, 566] on div "Premium Waters, Inc. Saved Report a mistake Apply online Rolling Requirements C…" at bounding box center [631, 336] width 880 height 515
drag, startPoint x: 420, startPoint y: 279, endPoint x: 422, endPoint y: 287, distance: 8.8
click at [421, 287] on div "Click here to copy the relevant content to use as needed." at bounding box center [476, 266] width 144 height 55
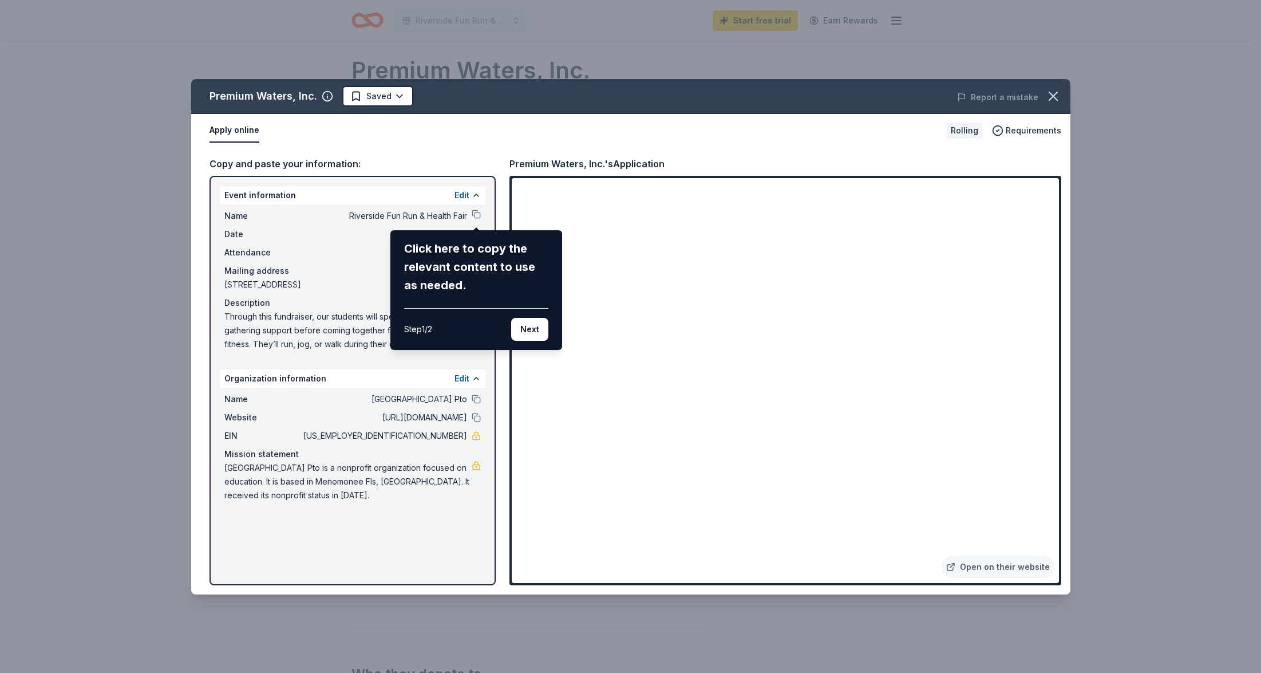
drag, startPoint x: 516, startPoint y: 392, endPoint x: 614, endPoint y: 346, distance: 108.3
click at [624, 352] on div "Premium Waters, Inc. Saved Report a mistake Apply online Rolling Requirements C…" at bounding box center [631, 336] width 880 height 515
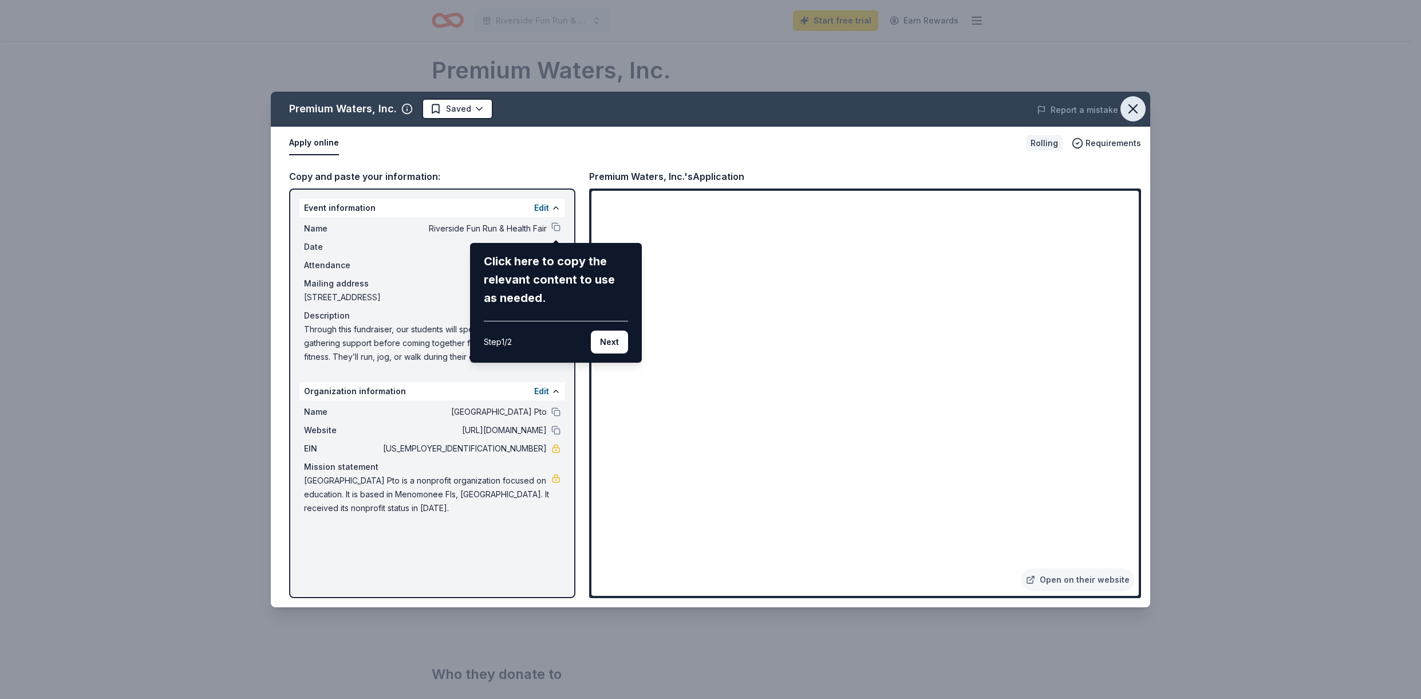
click at [717, 109] on icon "button" at bounding box center [1133, 109] width 8 height 8
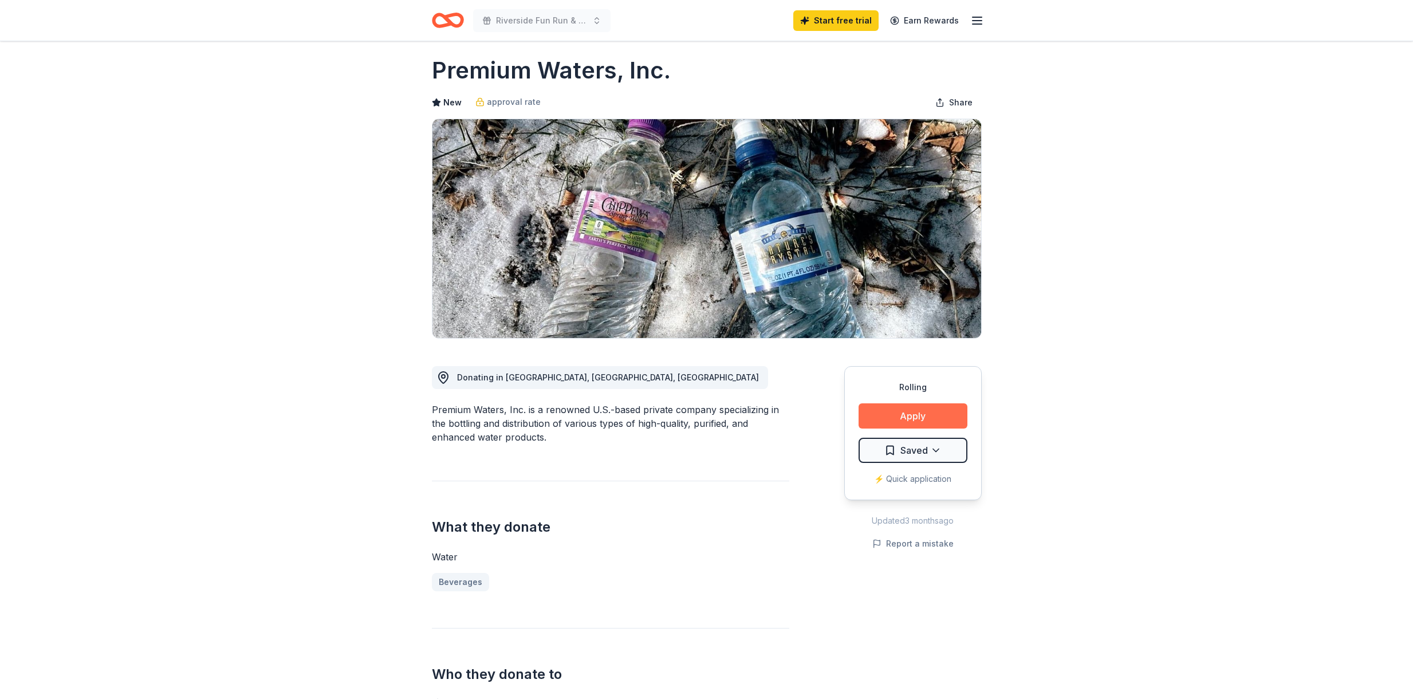
click at [717, 416] on button "Apply" at bounding box center [912, 415] width 109 height 25
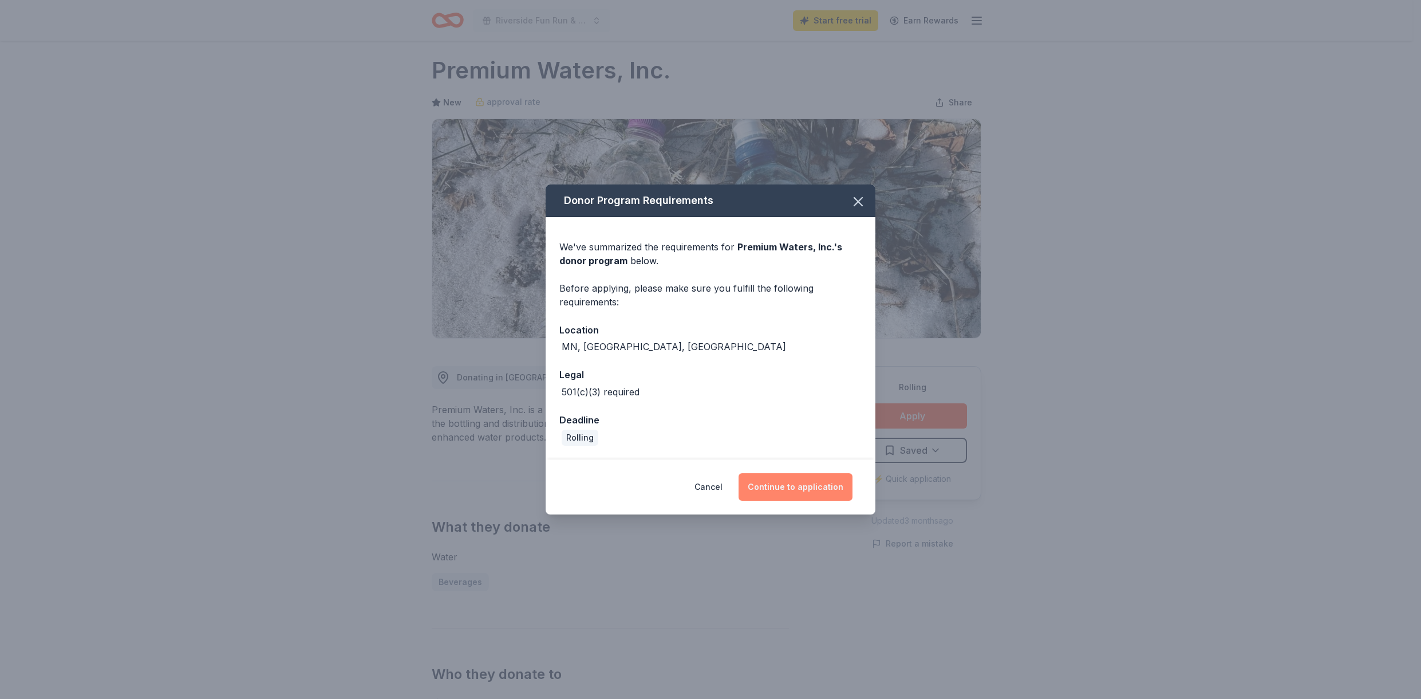
click at [717, 474] on button "Continue to application" at bounding box center [796, 486] width 114 height 27
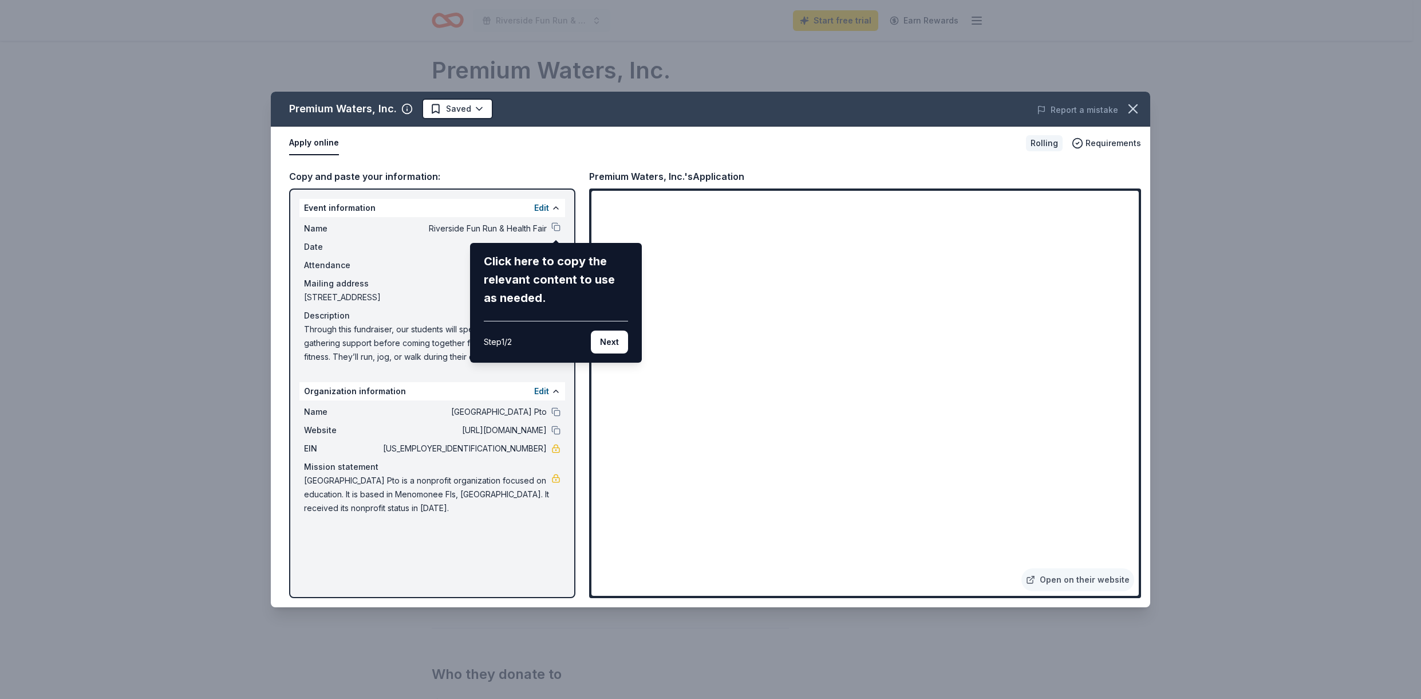
click at [537, 336] on div "Step 1 / 2 Next" at bounding box center [556, 337] width 144 height 33
click at [565, 350] on div "Step 1 / 2 Next" at bounding box center [556, 337] width 144 height 33
drag, startPoint x: 565, startPoint y: 345, endPoint x: 484, endPoint y: 286, distance: 100.4
click at [484, 286] on div "Click here to copy the relevant content to use as needed. Step 1 / 2 Next" at bounding box center [556, 302] width 144 height 101
click at [557, 226] on div "Premium Waters, Inc. Saved Report a mistake Apply online Rolling Requirements C…" at bounding box center [711, 349] width 880 height 515
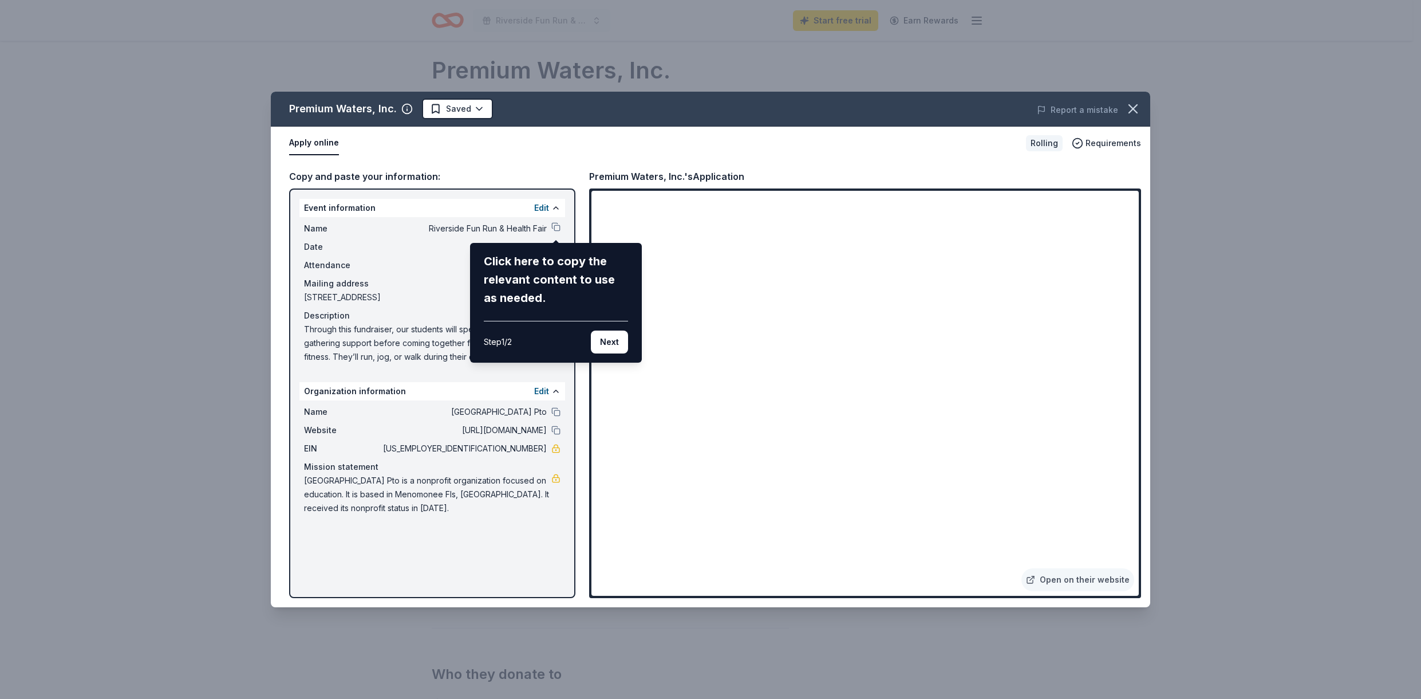
click at [557, 226] on div "Premium Waters, Inc. Saved Report a mistake Apply online Rolling Requirements C…" at bounding box center [711, 349] width 880 height 515
click at [548, 209] on div "Premium Waters, Inc. Saved Report a mistake Apply online Rolling Requirements C…" at bounding box center [711, 349] width 880 height 515
drag, startPoint x: 535, startPoint y: 208, endPoint x: 554, endPoint y: 211, distance: 19.1
click at [535, 208] on div "Premium Waters, Inc. Saved Report a mistake Apply online Rolling Requirements C…" at bounding box center [711, 349] width 880 height 515
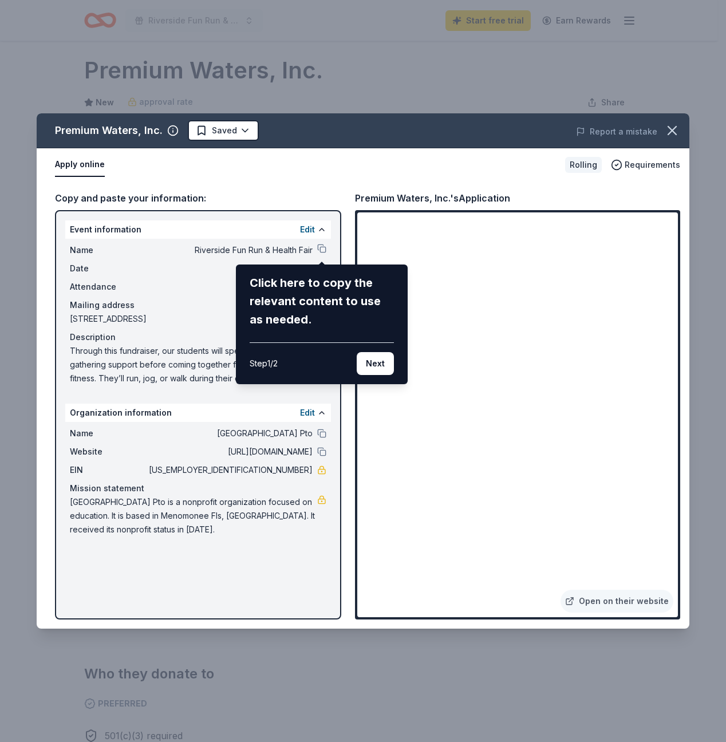
click at [634, 165] on div "Premium Waters, Inc. Saved Report a mistake Apply online Rolling Requirements C…" at bounding box center [363, 370] width 653 height 515
click at [668, 129] on icon "button" at bounding box center [672, 131] width 16 height 16
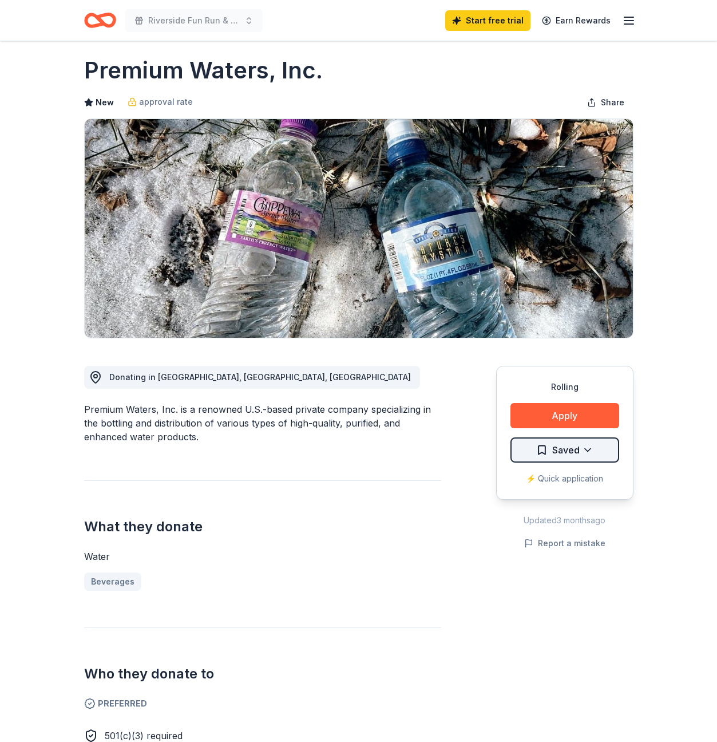
click at [555, 447] on html "Riverside Fun Run & Health Fair Start free trial Earn Rewards Rolling Share Pre…" at bounding box center [358, 361] width 717 height 742
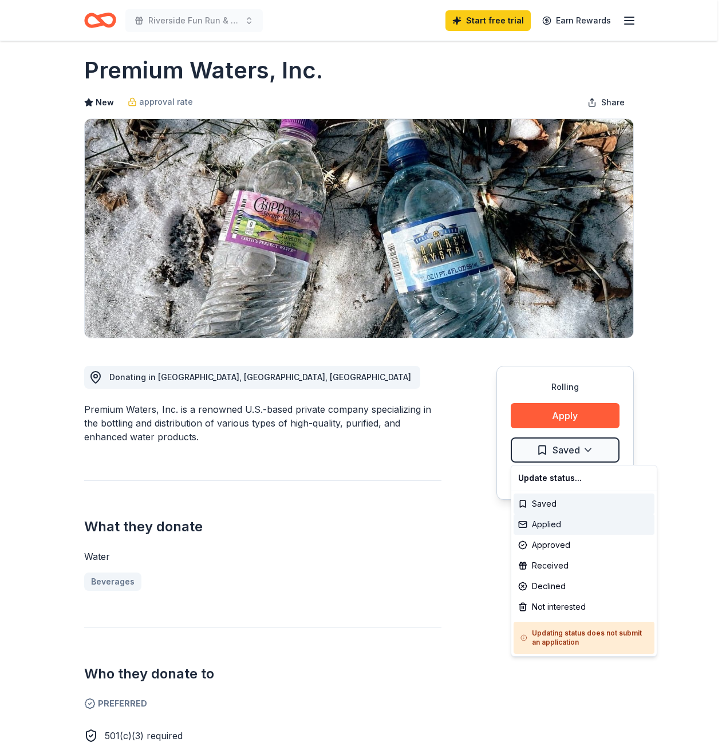
click at [564, 529] on div "Applied" at bounding box center [584, 524] width 141 height 21
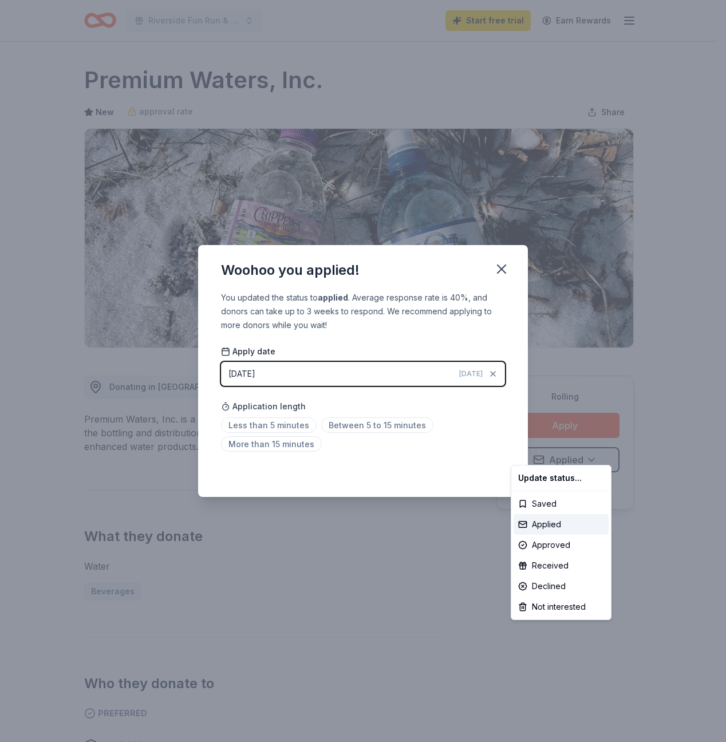
click at [415, 471] on html "Riverside Fun Run & Health Fair Start free trial Earn Rewards Rolling Share Pre…" at bounding box center [363, 371] width 726 height 742
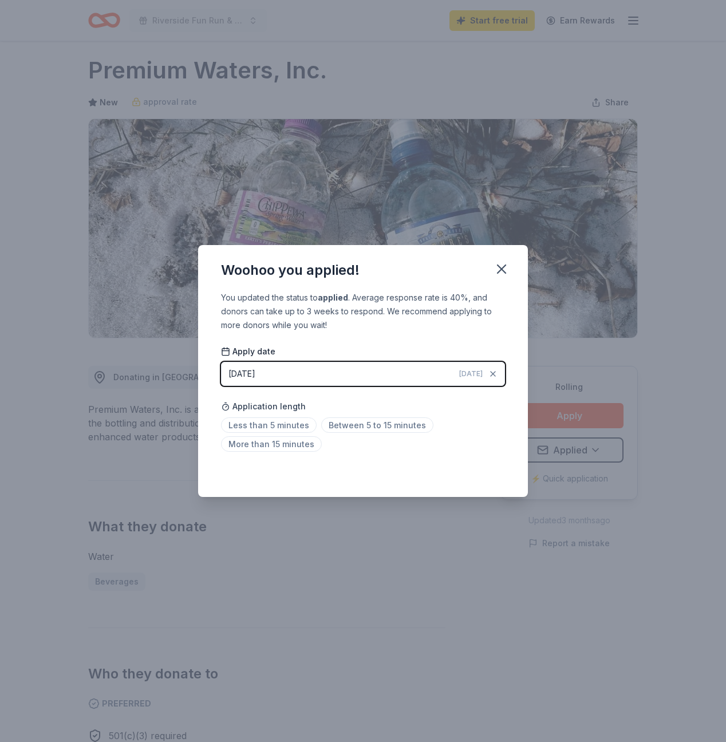
click at [471, 374] on span "Today" at bounding box center [470, 373] width 23 height 9
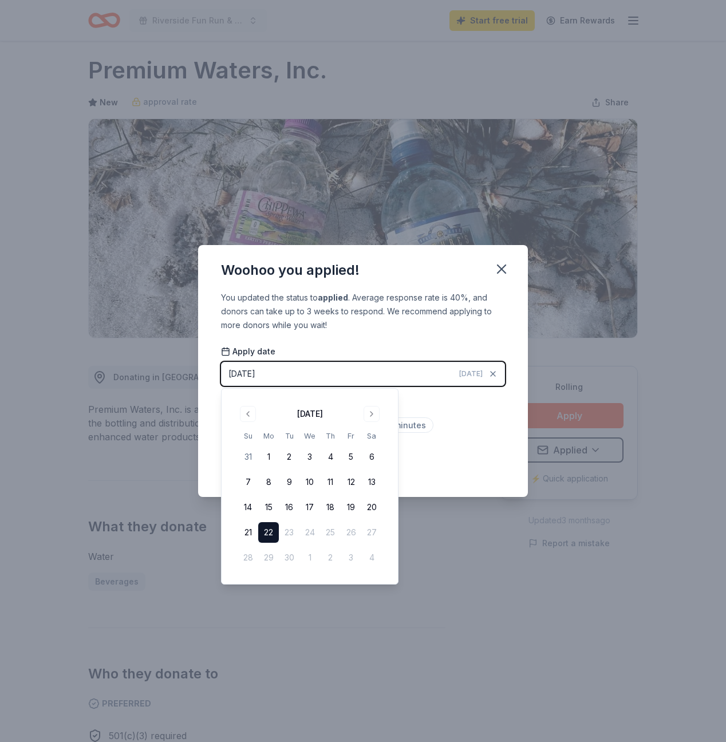
click at [269, 540] on button "22" at bounding box center [268, 532] width 21 height 21
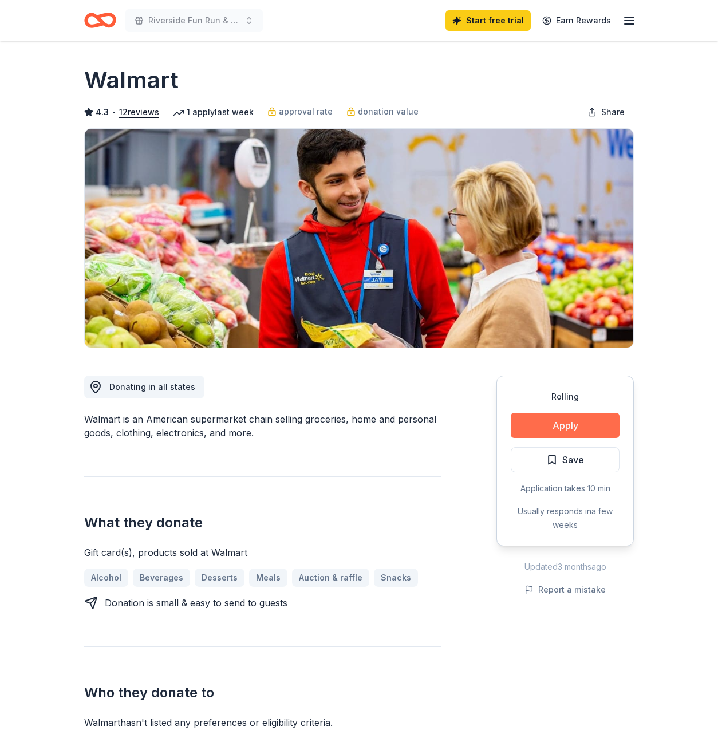
click at [560, 425] on button "Apply" at bounding box center [565, 425] width 109 height 25
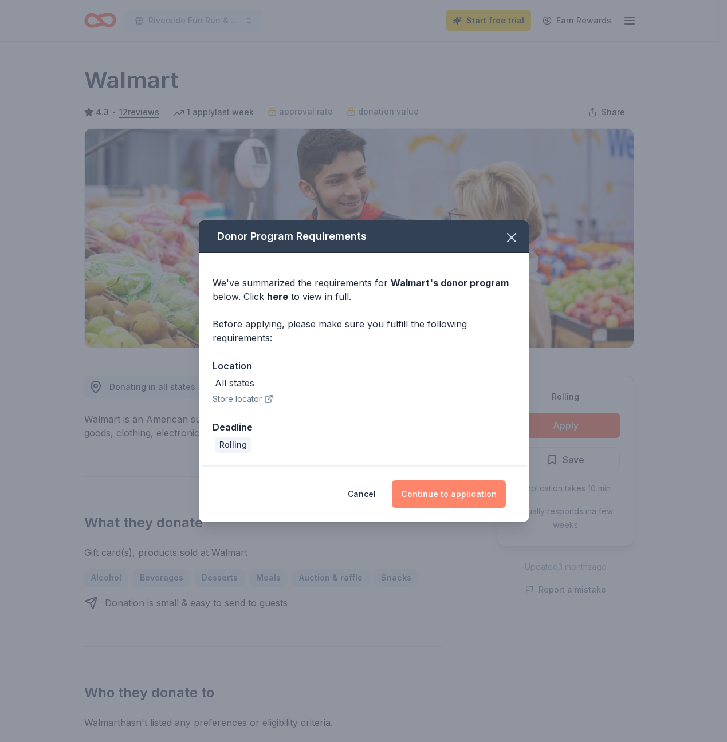
click at [448, 490] on button "Continue to application" at bounding box center [449, 493] width 114 height 27
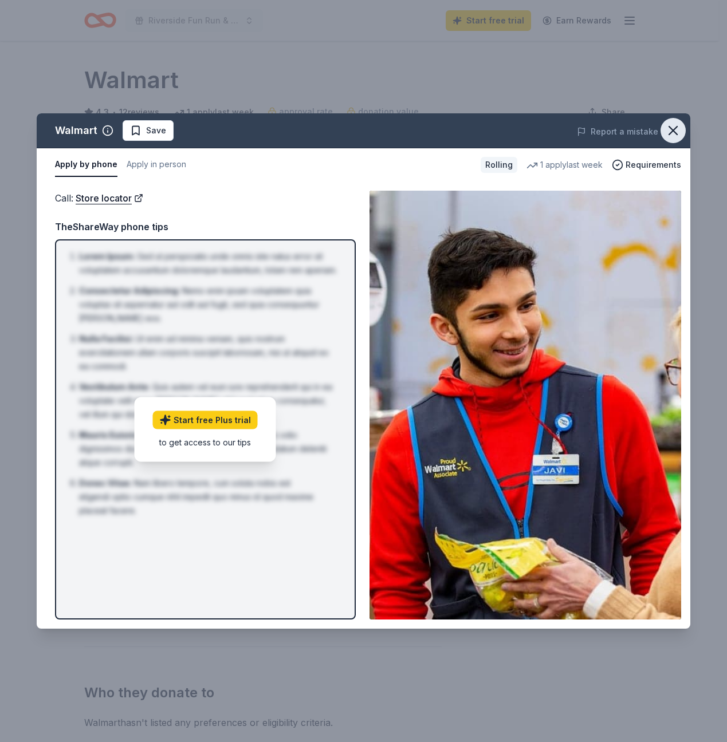
click at [674, 136] on icon "button" at bounding box center [673, 131] width 16 height 16
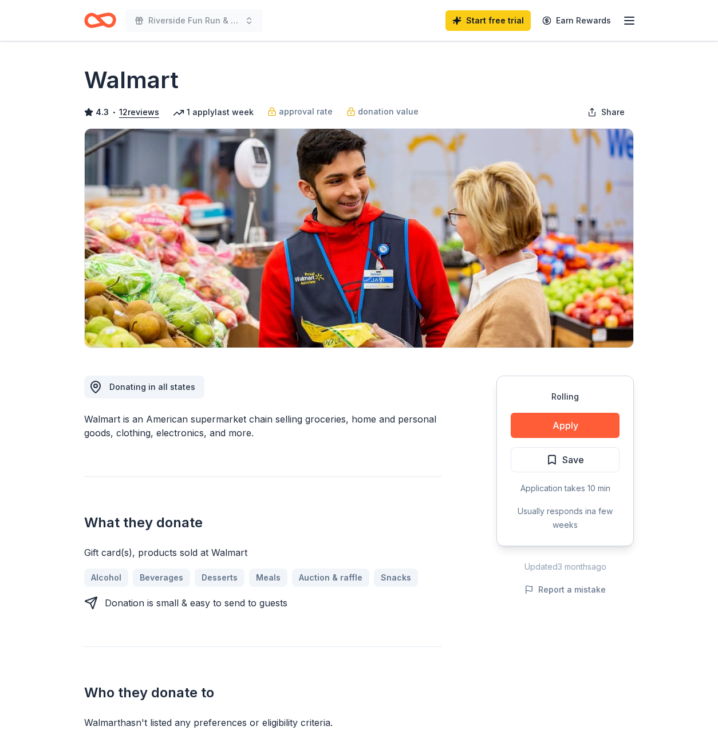
click at [628, 21] on icon "button" at bounding box center [629, 21] width 14 height 14
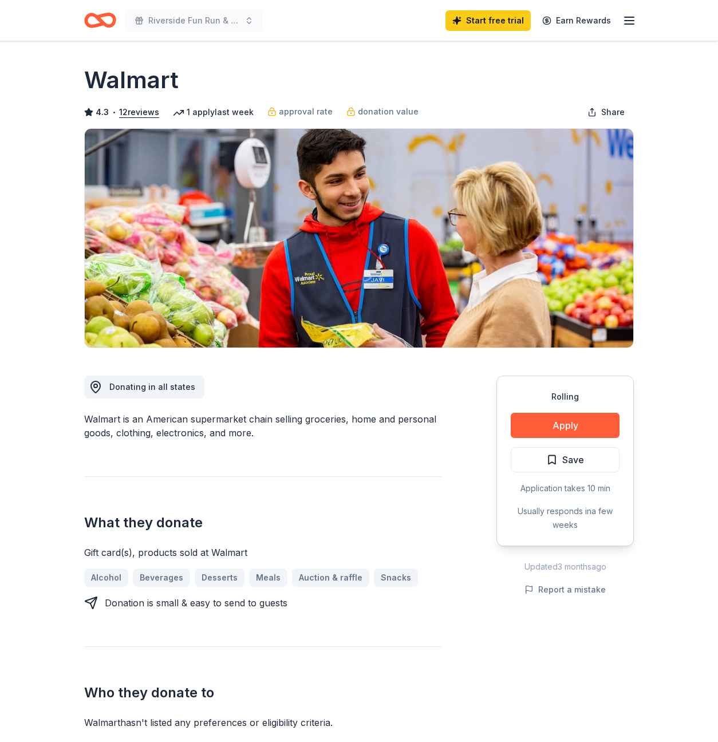
click at [105, 23] on icon "Home" at bounding box center [106, 19] width 18 height 11
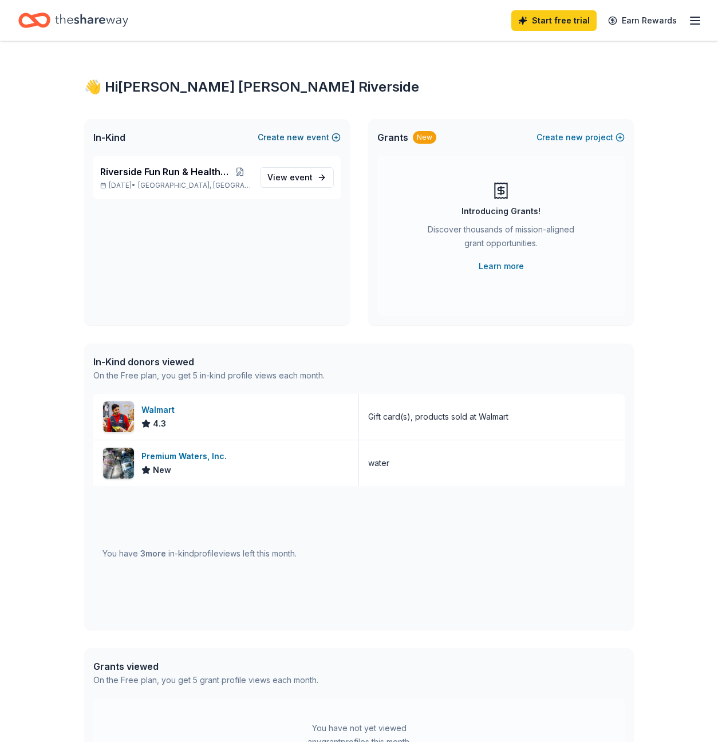
click at [291, 139] on span "new" at bounding box center [295, 138] width 17 height 14
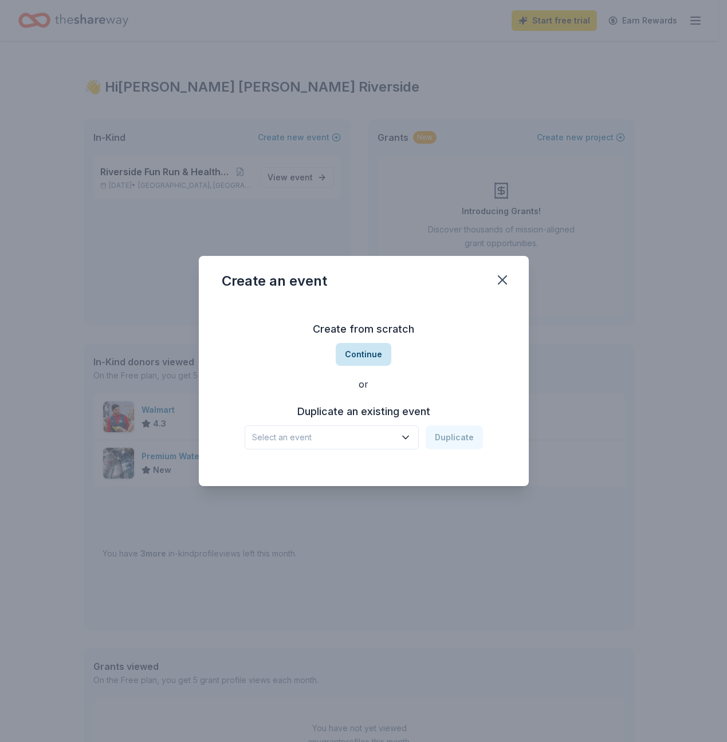
click at [358, 347] on button "Continue" at bounding box center [364, 354] width 56 height 23
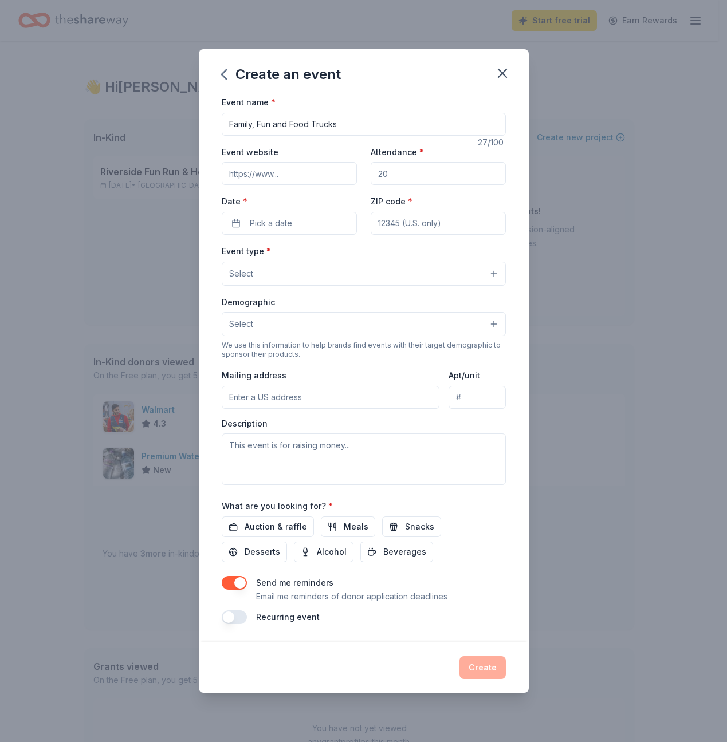
type input "Family, Fun and Food Trucks"
click at [401, 175] on input "Attendance *" at bounding box center [437, 173] width 135 height 23
type input "2000"
click at [287, 225] on span "Pick a date" at bounding box center [271, 223] width 42 height 14
click at [350, 255] on button "Go to next month" at bounding box center [351, 254] width 16 height 16
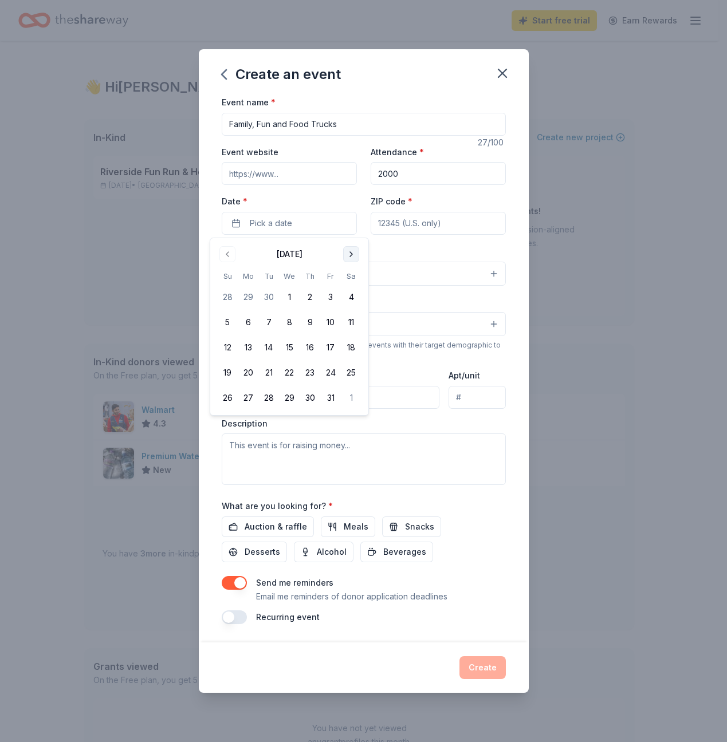
click at [350, 255] on button "Go to next month" at bounding box center [351, 254] width 16 height 16
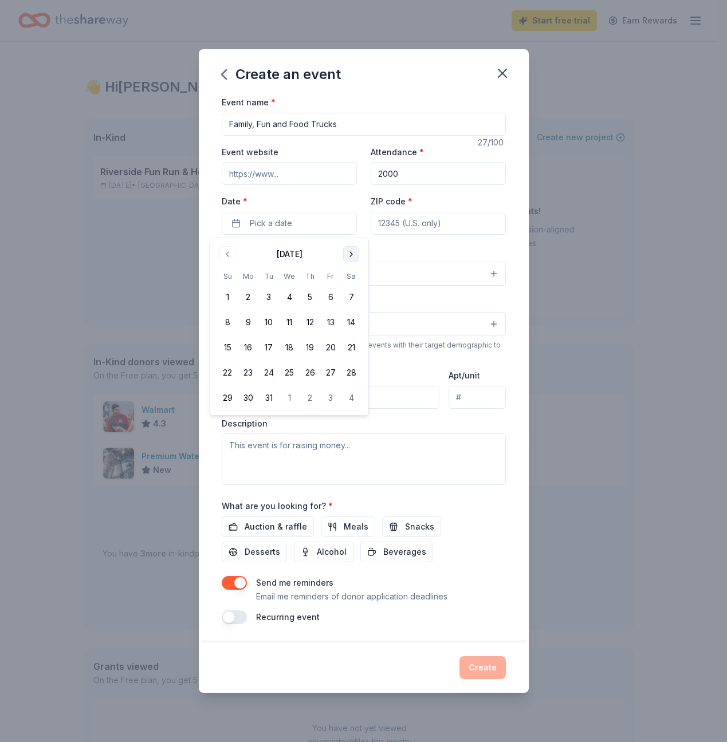
click at [350, 255] on button "Go to next month" at bounding box center [351, 254] width 16 height 16
click at [316, 378] on button "21" at bounding box center [309, 372] width 21 height 21
click at [512, 247] on div "Event name * Family, Fun and Food Trucks 27 /100 Event website Attendance * 200…" at bounding box center [364, 368] width 330 height 547
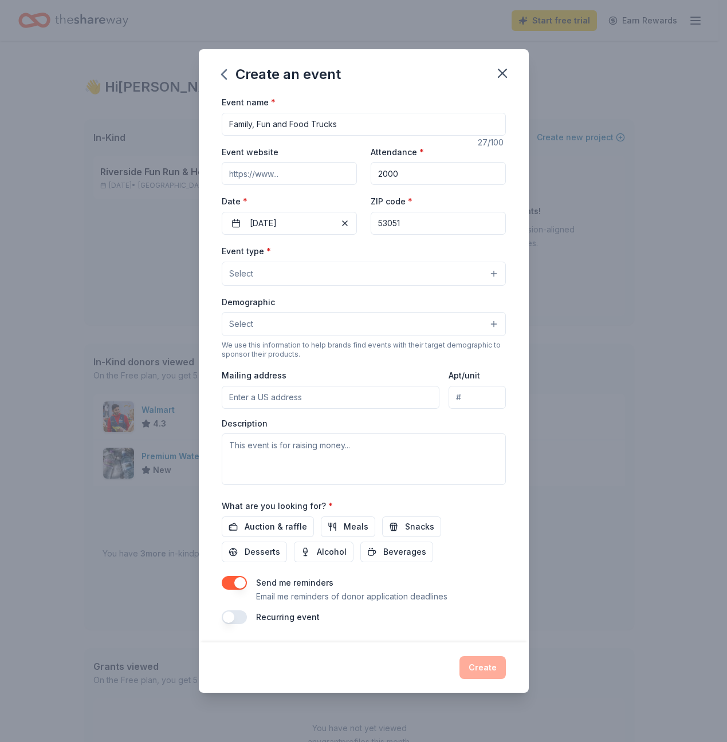
type input "53051"
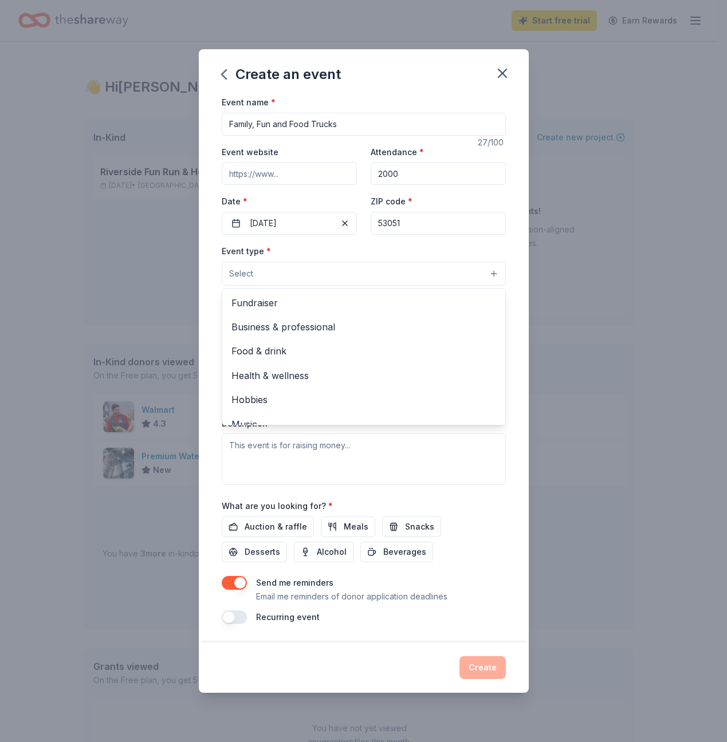
click at [328, 277] on button "Select" at bounding box center [364, 274] width 284 height 24
click at [325, 301] on span "Fundraiser" at bounding box center [363, 302] width 265 height 15
click at [204, 329] on div "Event name * Family, Fun and Food Trucks 27 /100 Event website Attendance * 200…" at bounding box center [364, 368] width 330 height 549
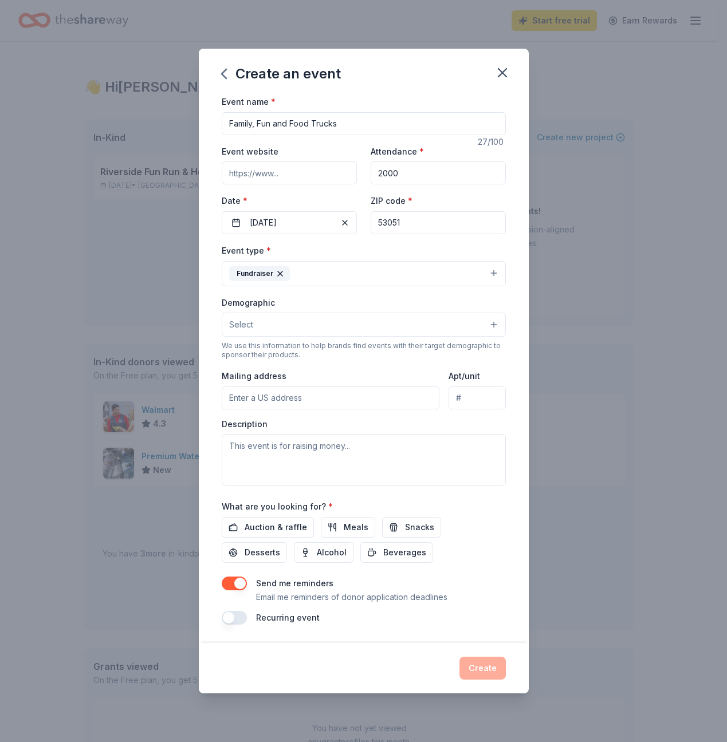
click at [328, 279] on button "Fundraiser" at bounding box center [364, 273] width 284 height 25
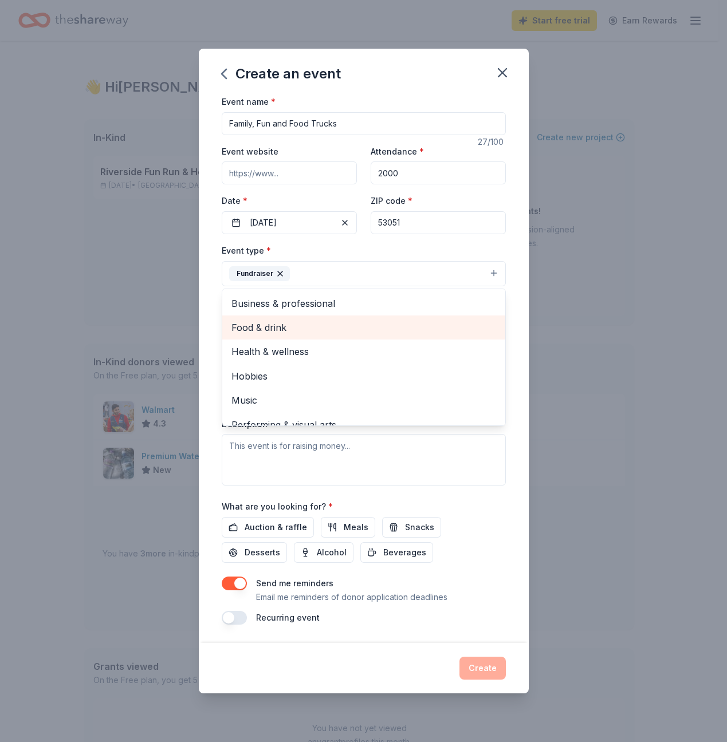
click at [297, 326] on span "Food & drink" at bounding box center [363, 327] width 265 height 15
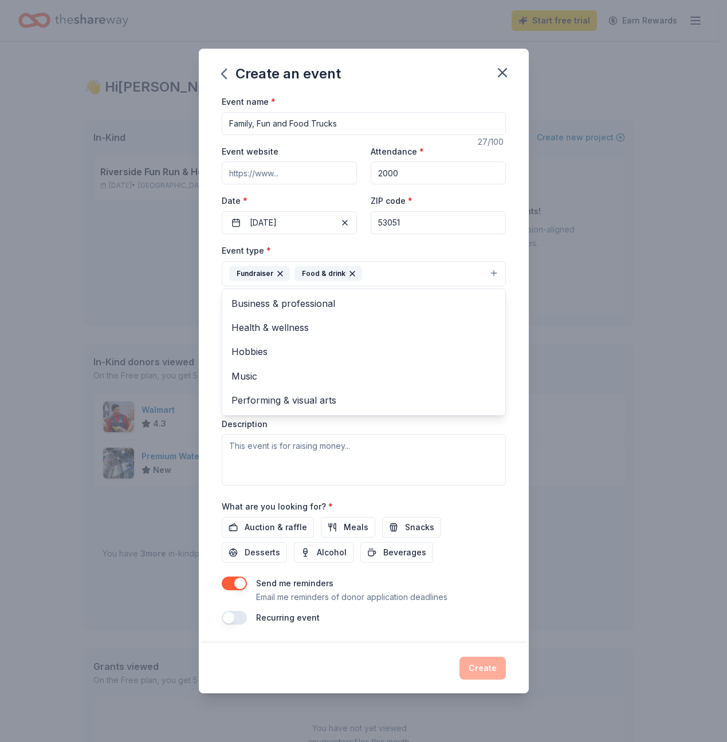
click at [215, 345] on div "Event name * Family, Fun and Food Trucks 27 /100 Event website Attendance * 200…" at bounding box center [364, 368] width 330 height 549
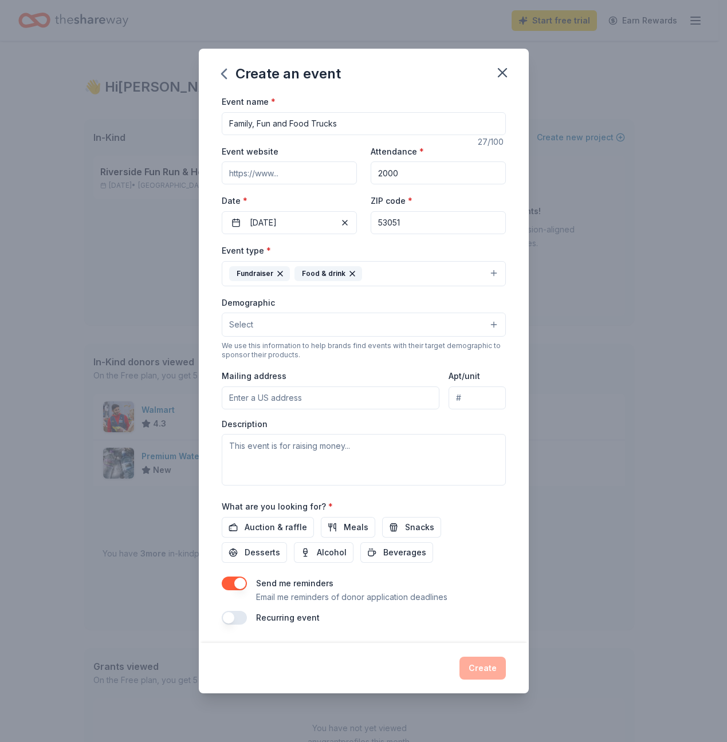
click at [242, 329] on span "Select" at bounding box center [241, 325] width 24 height 14
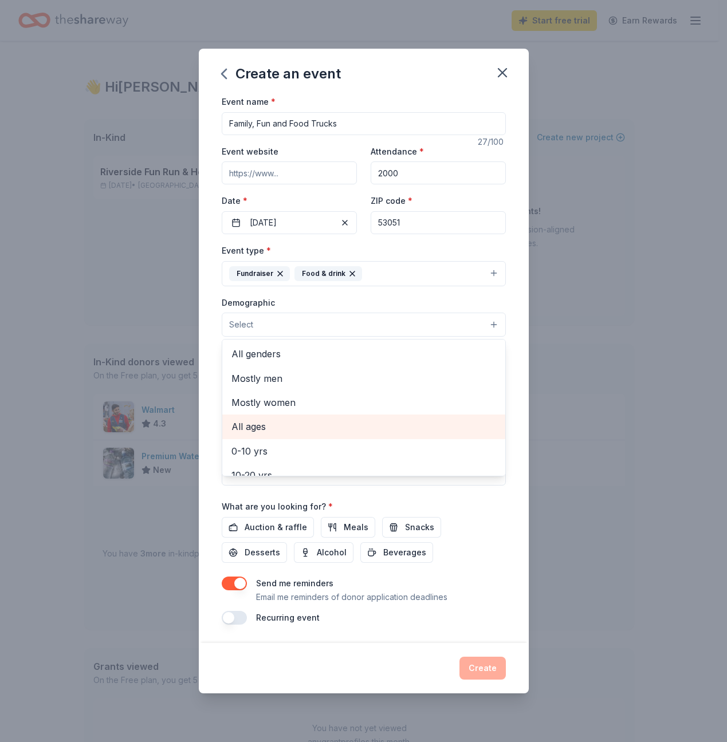
click at [270, 424] on span "All ages" at bounding box center [363, 426] width 265 height 15
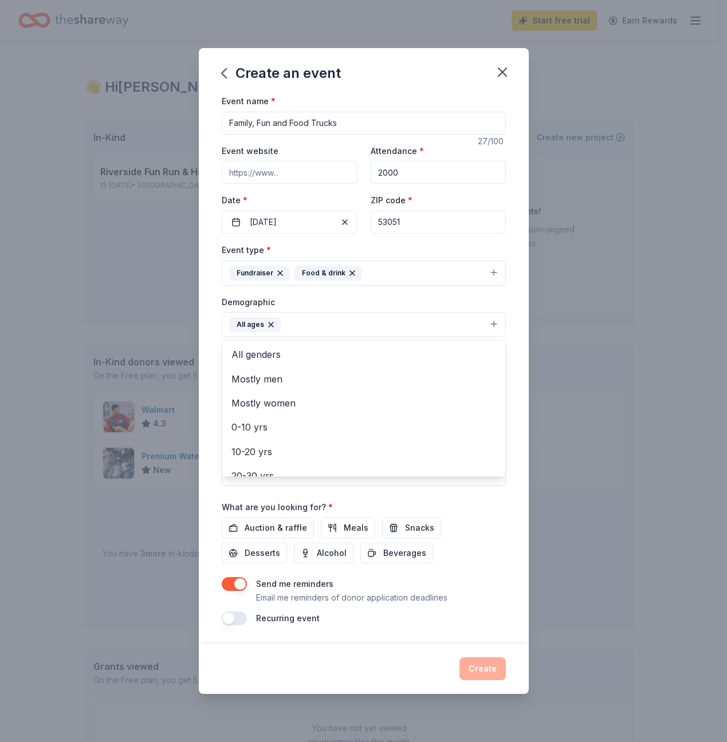
click at [211, 396] on div "Event name * Family, Fun and Food Trucks 27 /100 Event website Attendance * 200…" at bounding box center [364, 369] width 330 height 550
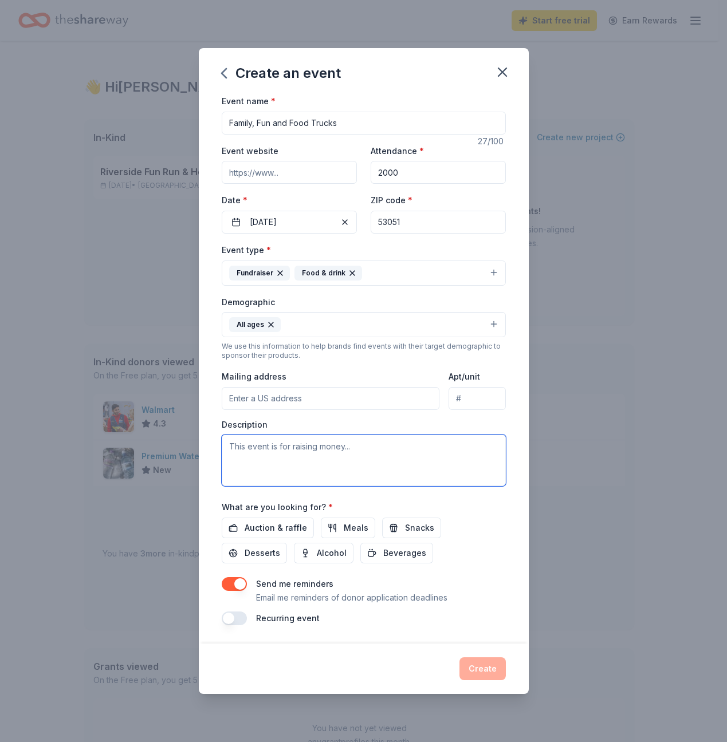
click at [255, 453] on textarea at bounding box center [364, 461] width 284 height 52
type textarea "This event raises money for [PERSON_NAME][GEOGRAPHIC_DATA][PERSON_NAME] and [GE…"
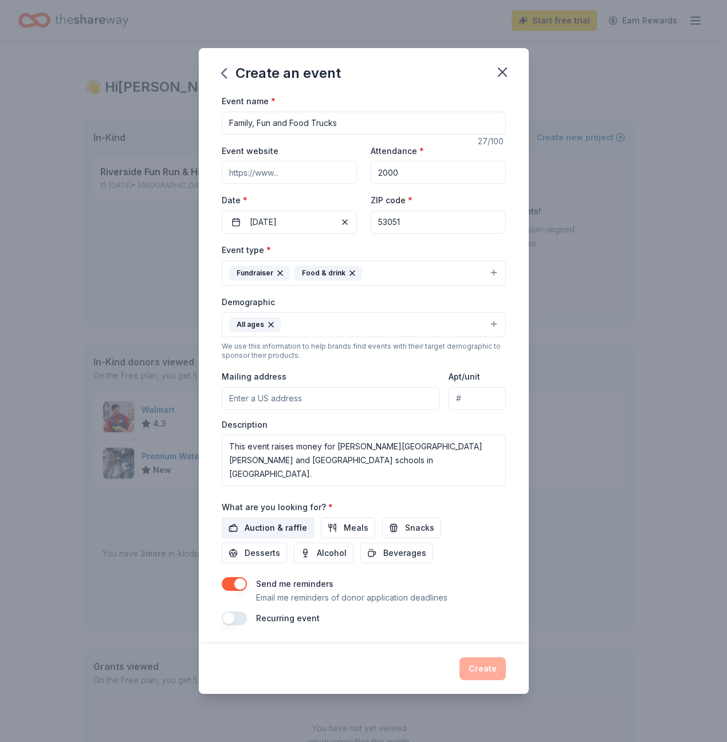
click at [264, 522] on span "Auction & raffle" at bounding box center [276, 528] width 62 height 14
click at [480, 666] on button "Create" at bounding box center [482, 668] width 46 height 23
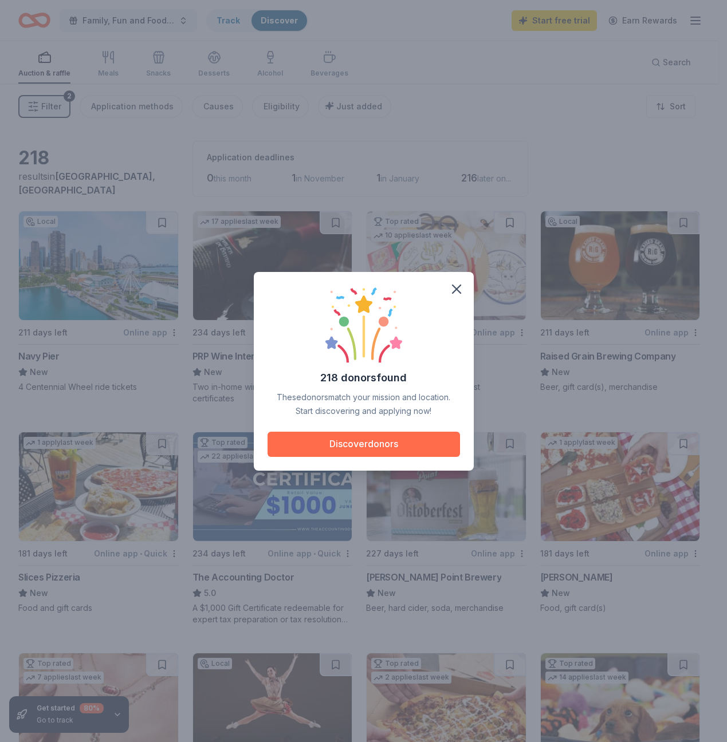
click at [421, 439] on button "Discover donors" at bounding box center [363, 444] width 192 height 25
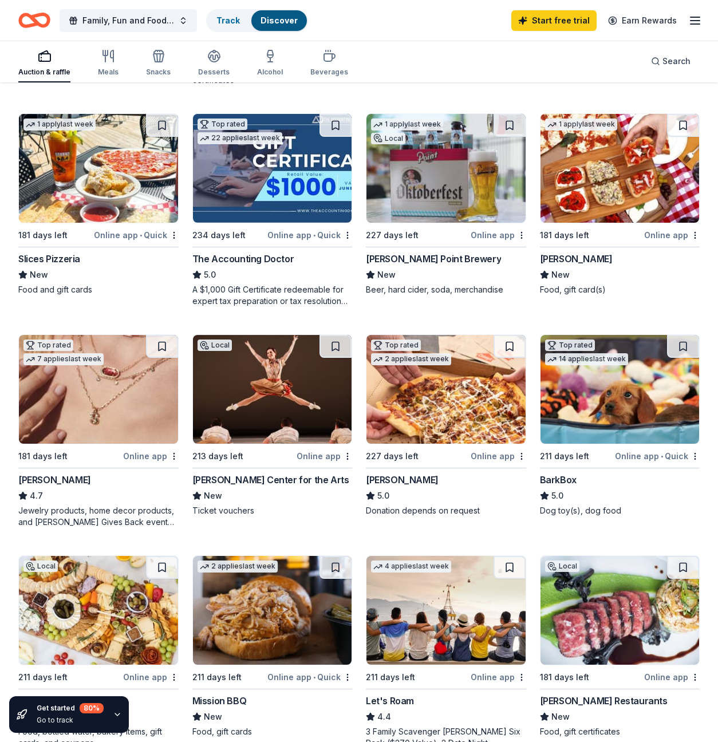
scroll to position [416, 0]
